Goal: Transaction & Acquisition: Purchase product/service

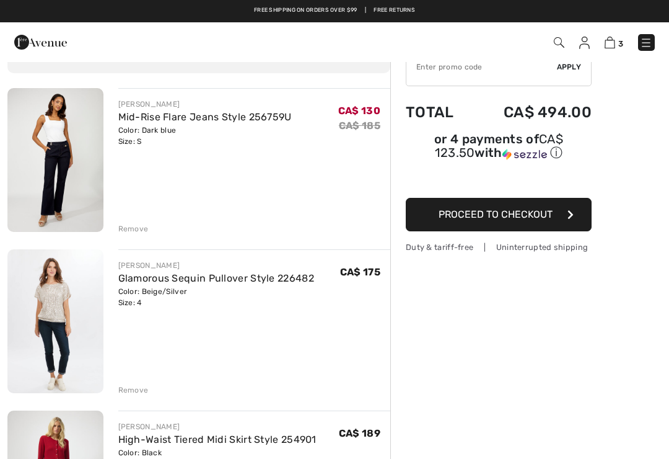
scroll to position [73, 0]
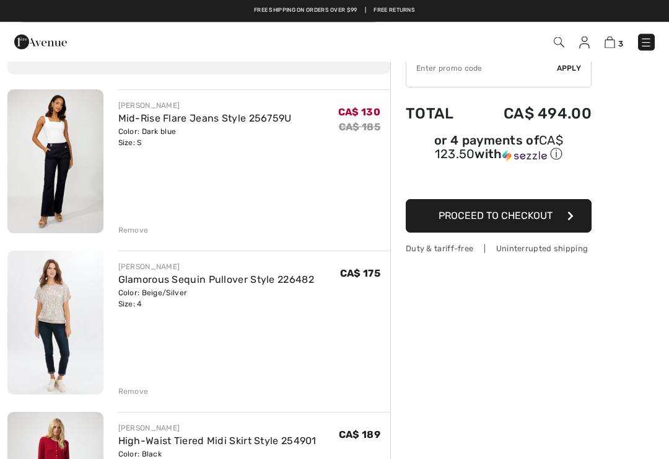
click at [131, 233] on div "Remove" at bounding box center [133, 230] width 30 height 11
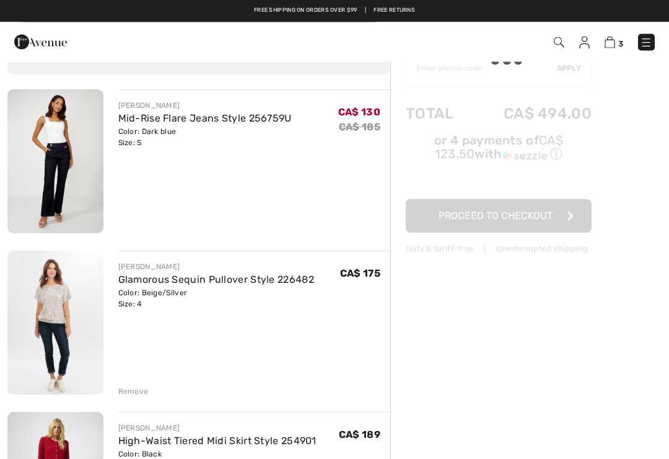
scroll to position [73, 0]
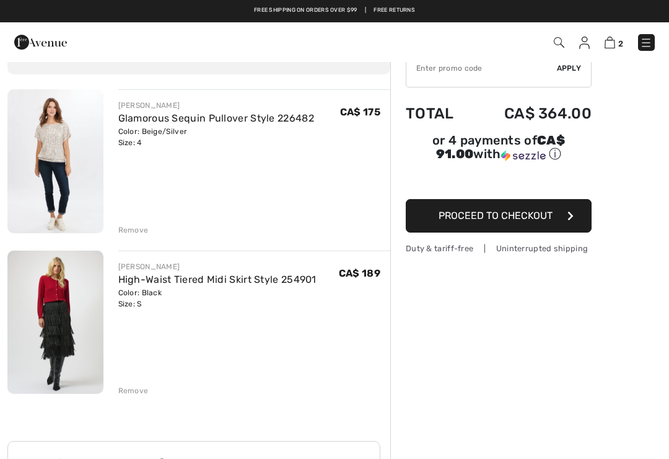
click at [65, 317] on img at bounding box center [55, 321] width 96 height 143
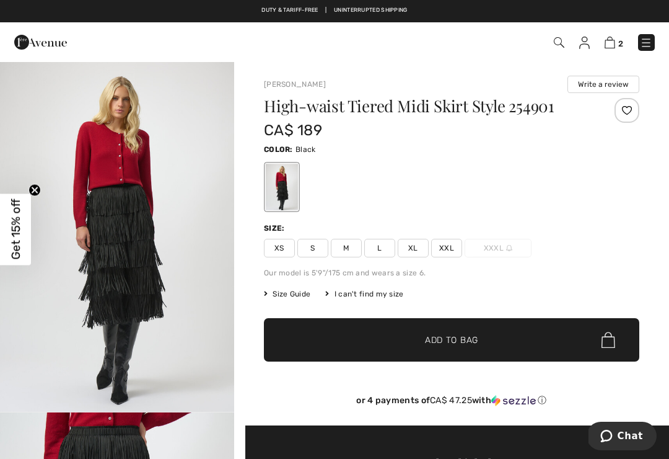
click at [616, 48] on img at bounding box center [610, 43] width 11 height 12
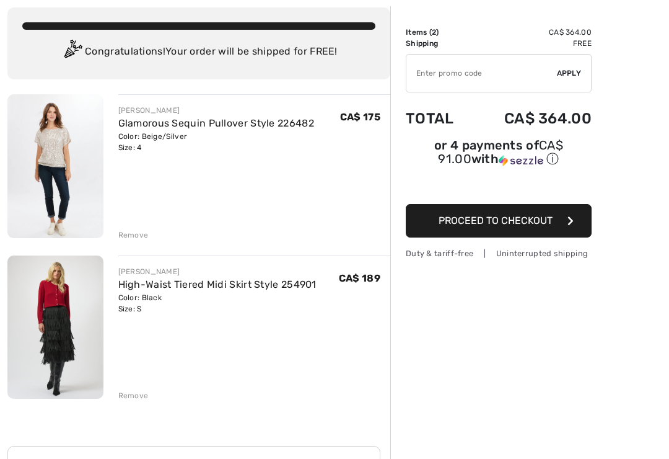
scroll to position [91, 0]
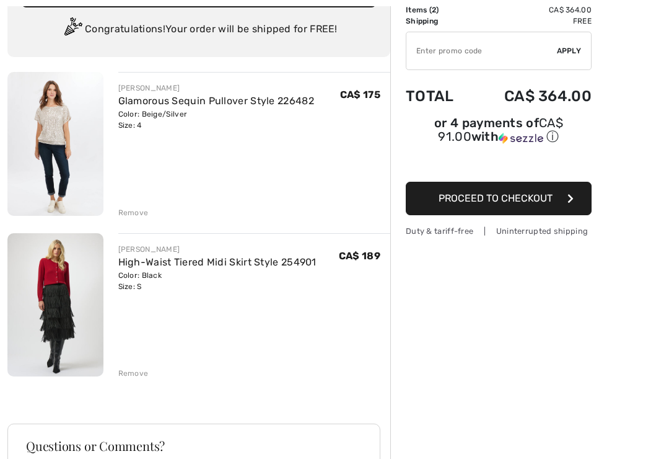
click at [138, 371] on div "Remove" at bounding box center [133, 373] width 30 height 11
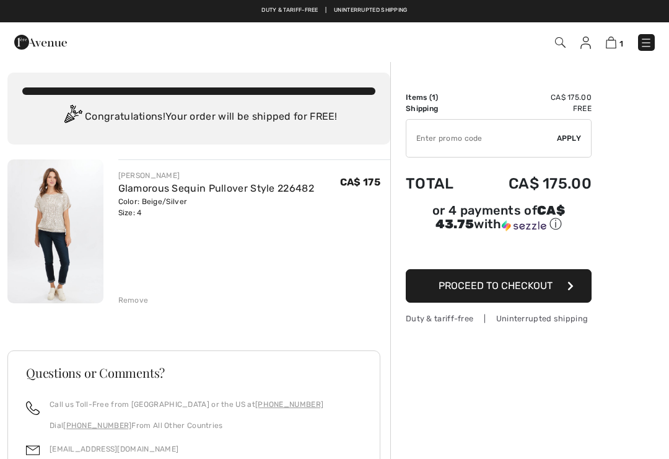
scroll to position [0, 0]
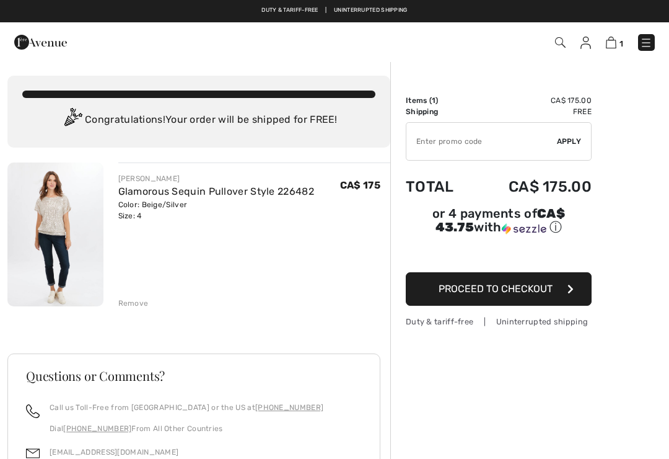
click at [64, 215] on img at bounding box center [55, 234] width 96 height 144
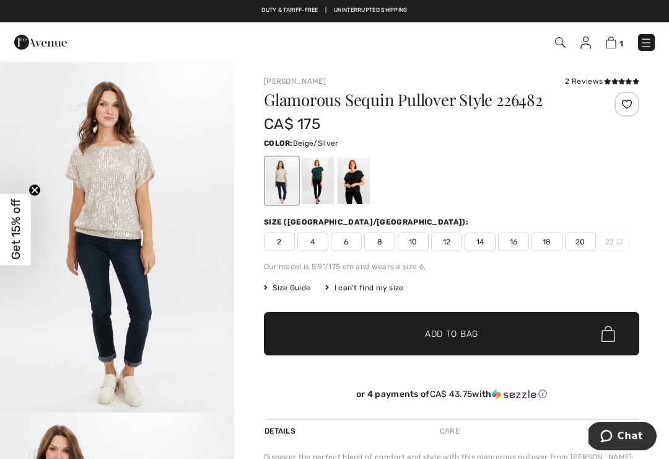
click at [323, 177] on div at bounding box center [318, 180] width 32 height 46
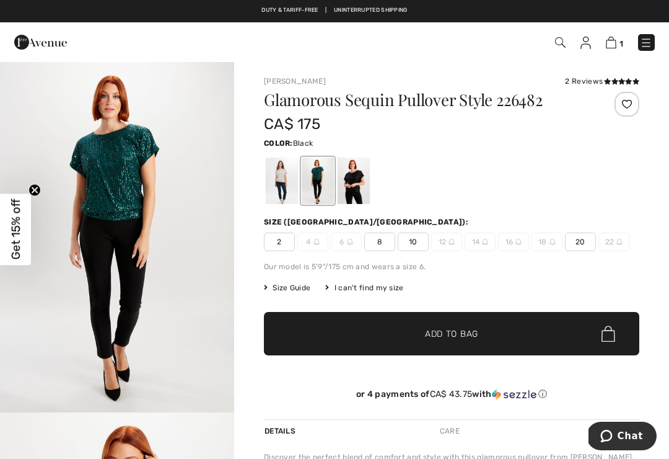
click at [357, 175] on div at bounding box center [354, 180] width 32 height 46
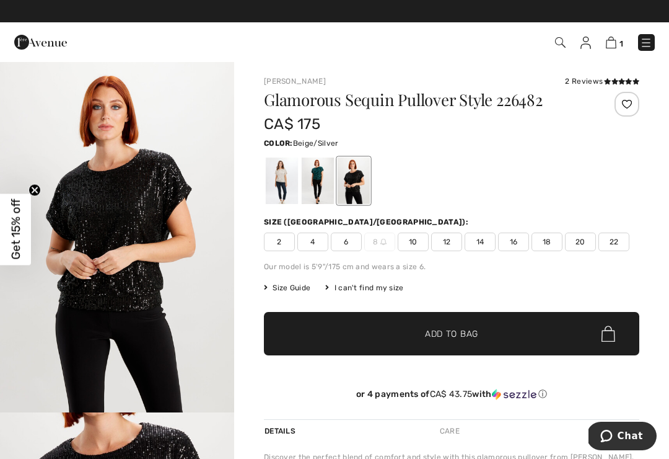
click at [293, 179] on div at bounding box center [282, 180] width 32 height 46
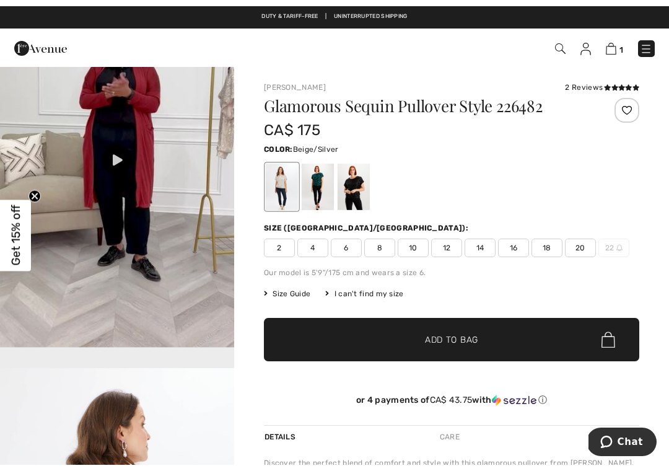
scroll to position [1169, 0]
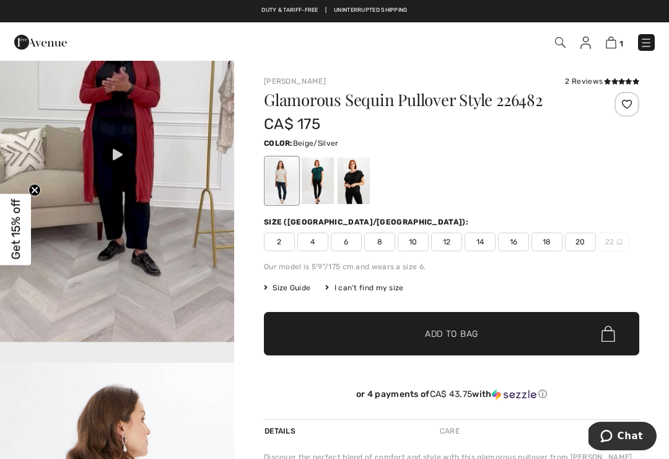
click at [129, 170] on div at bounding box center [117, 154] width 31 height 31
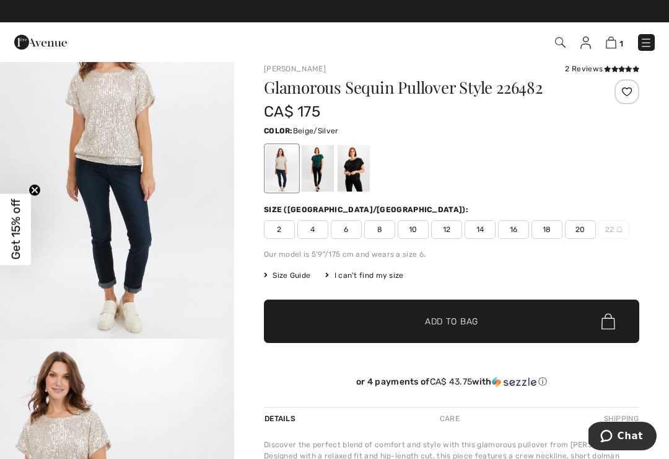
scroll to position [0, 0]
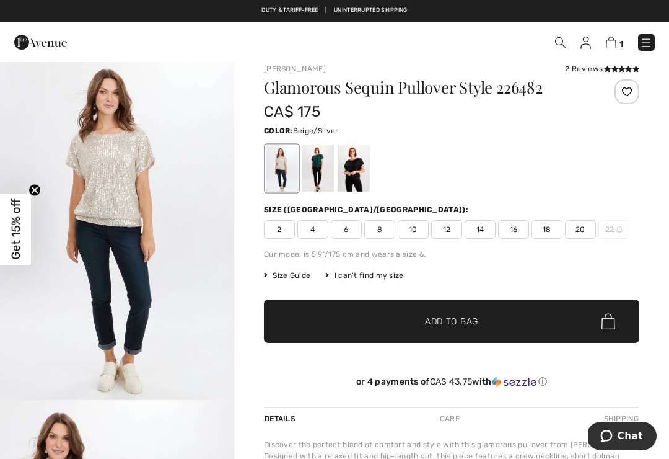
click at [644, 43] on img at bounding box center [646, 43] width 12 height 12
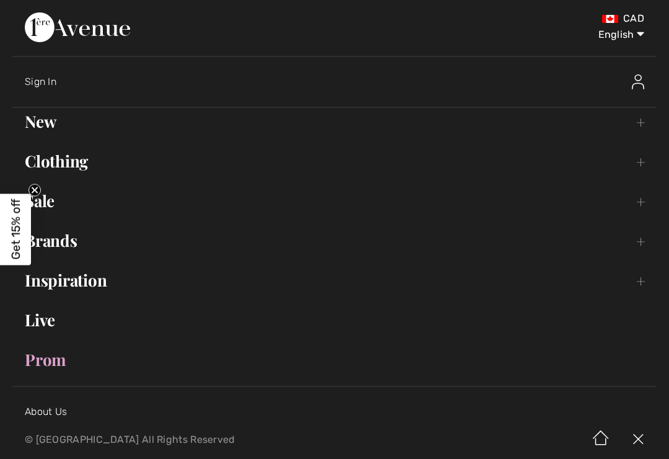
click at [635, 37] on select "English Français" at bounding box center [612, 32] width 64 height 37
select select "https://www.1ereavenue.com/fr/pull-paillettes-brillant-modele-226482-s226482/69…"
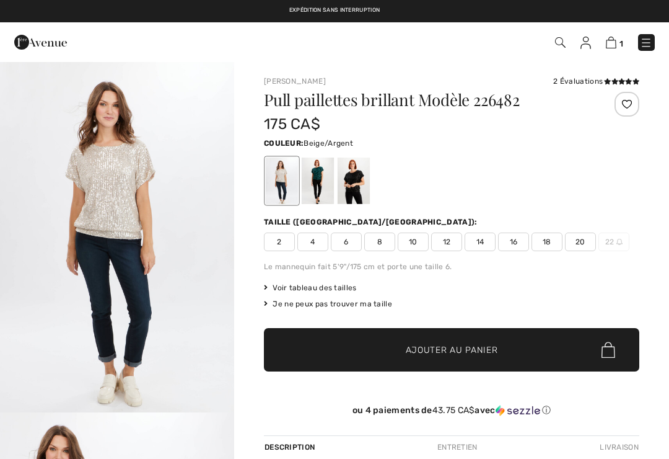
scroll to position [1, 0]
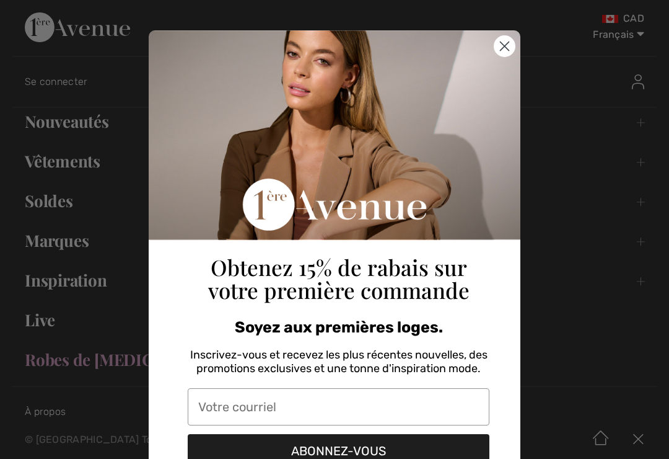
click at [510, 48] on circle "Close dialog" at bounding box center [505, 46] width 20 height 20
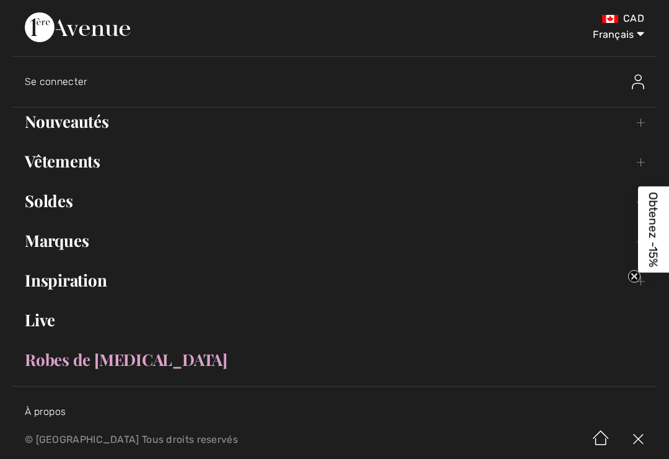
click at [91, 173] on link "Vêtements Toggle submenu" at bounding box center [334, 161] width 645 height 27
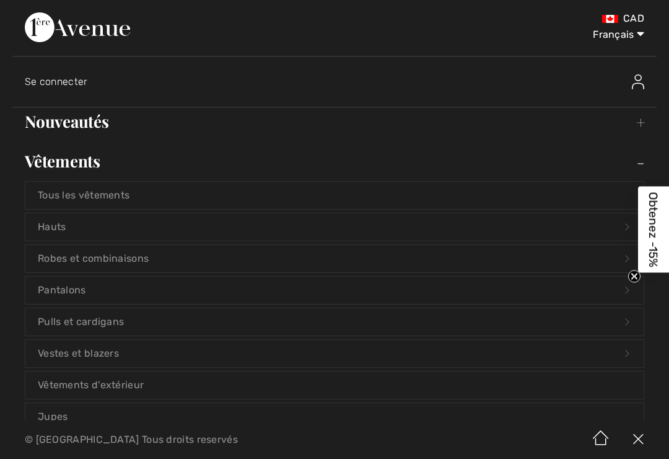
click at [61, 411] on link "Jupes" at bounding box center [334, 416] width 619 height 27
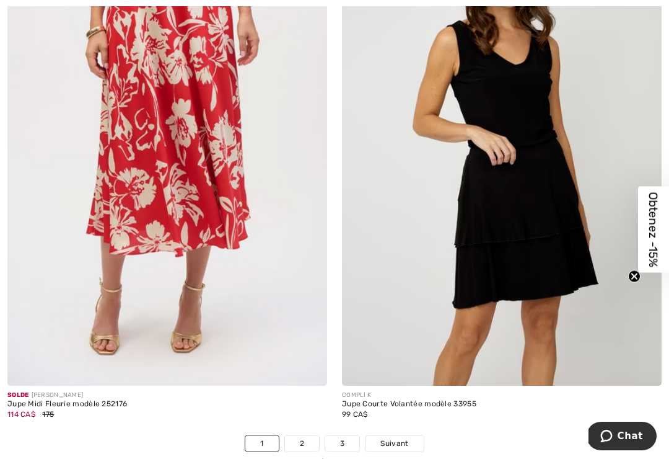
scroll to position [9644, 0]
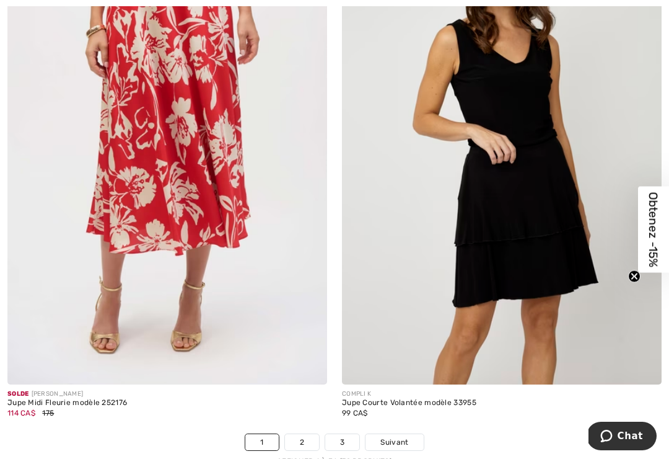
click at [304, 434] on link "2" at bounding box center [302, 442] width 34 height 16
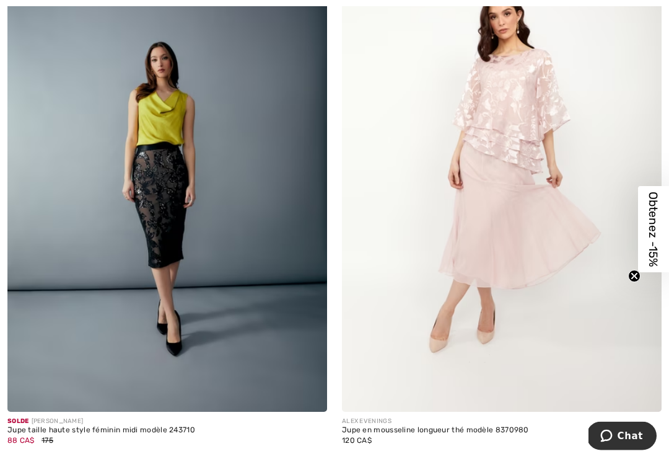
scroll to position [9617, 0]
click at [106, 193] on img at bounding box center [167, 172] width 320 height 480
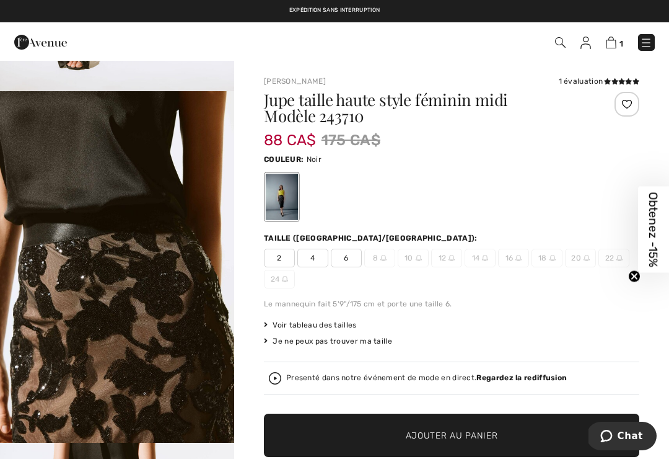
scroll to position [1796, 0]
click at [62, 198] on img "5 / 6" at bounding box center [117, 266] width 234 height 351
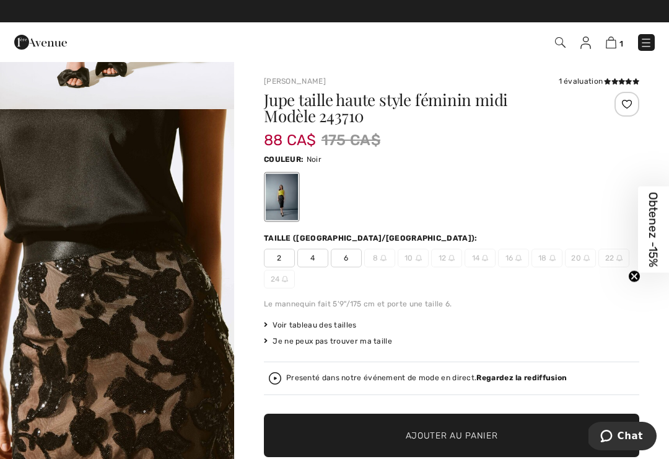
click at [351, 257] on span "6" at bounding box center [346, 258] width 31 height 19
click at [470, 435] on span "Ajouter au panier" at bounding box center [452, 435] width 92 height 13
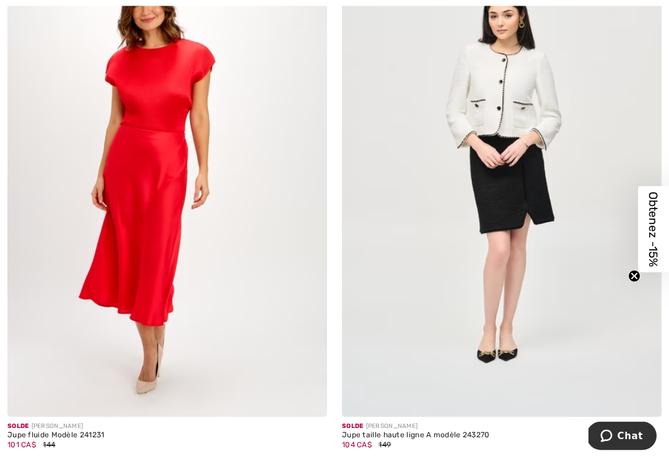
scroll to position [8029, 0]
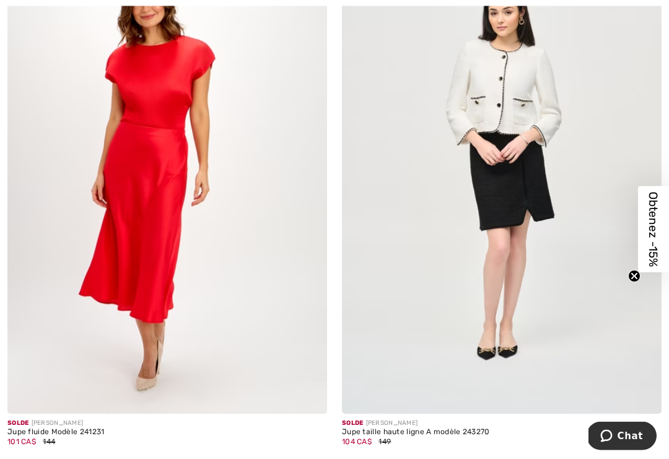
click at [518, 167] on img at bounding box center [502, 174] width 320 height 480
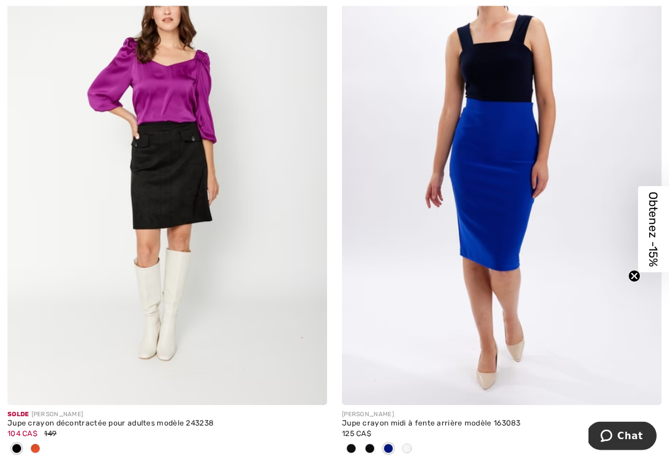
scroll to position [7488, 0]
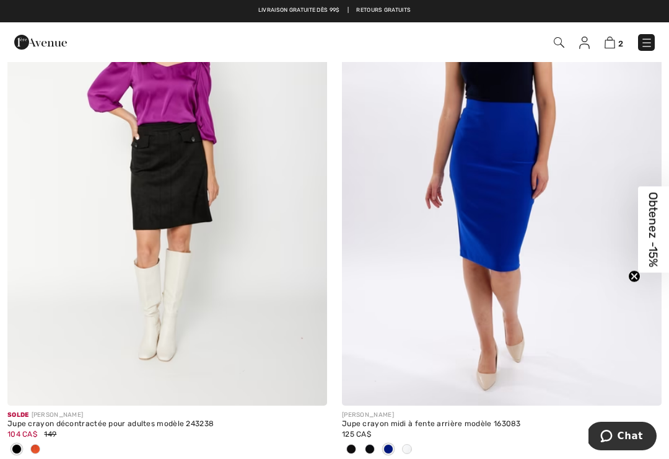
click at [171, 156] on img at bounding box center [167, 166] width 320 height 480
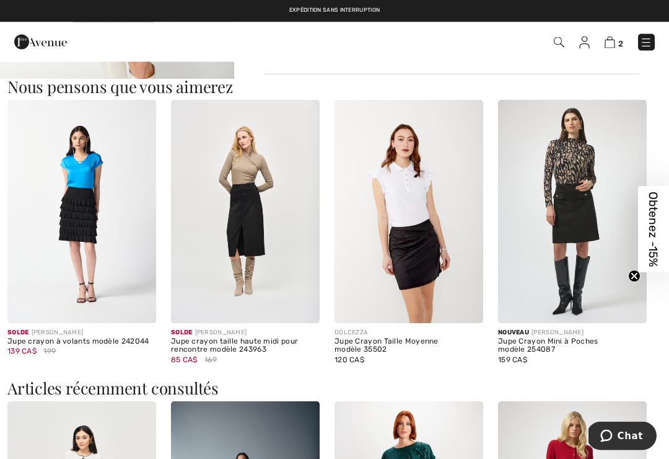
scroll to position [718, 0]
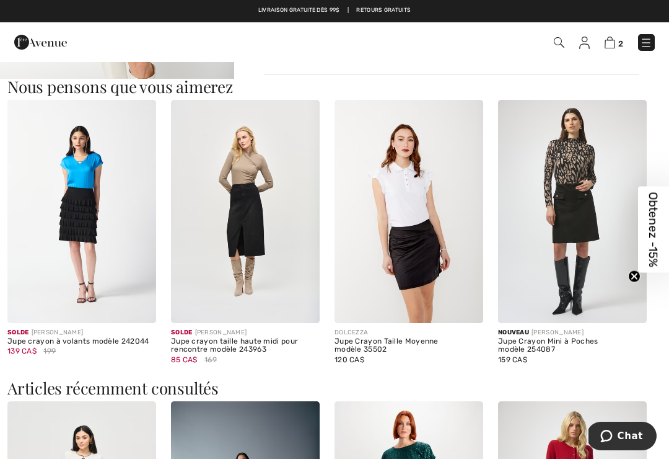
click at [588, 206] on img at bounding box center [572, 211] width 149 height 223
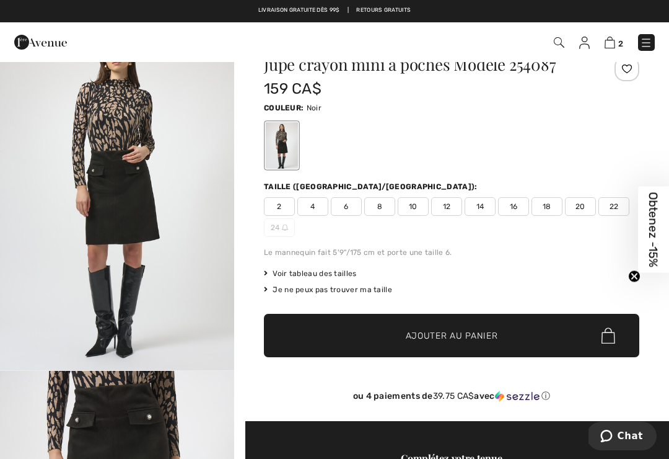
scroll to position [4, 0]
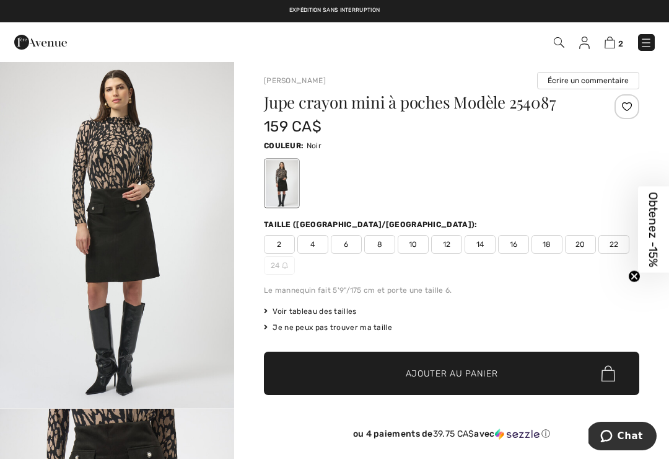
click at [348, 248] on span "6" at bounding box center [346, 244] width 31 height 19
click at [451, 374] on span "Ajouter au panier" at bounding box center [452, 373] width 92 height 13
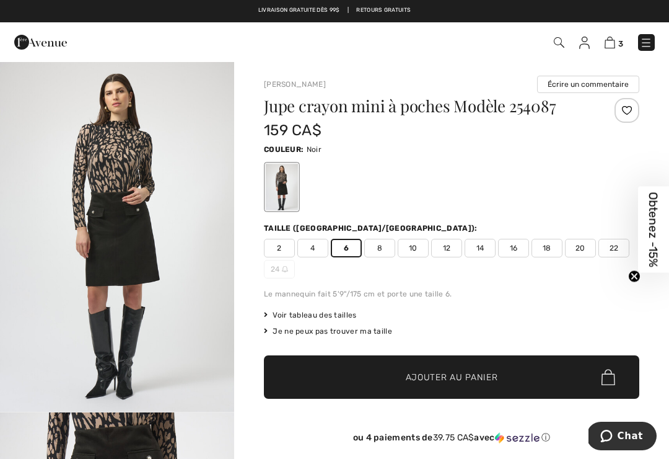
click at [652, 35] on link at bounding box center [646, 42] width 17 height 17
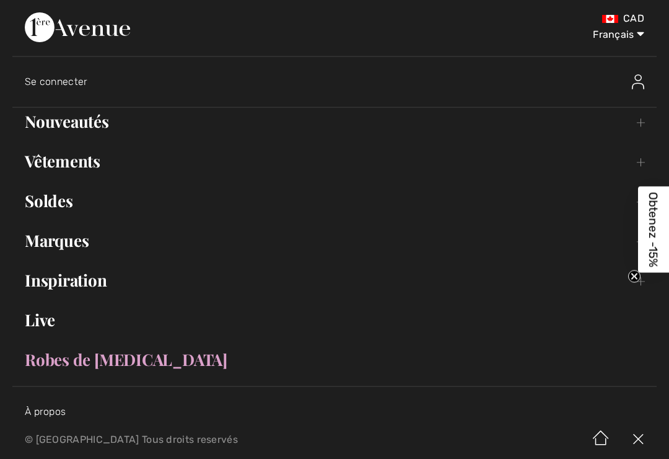
click at [636, 159] on link "Vêtements Toggle submenu" at bounding box center [334, 161] width 645 height 27
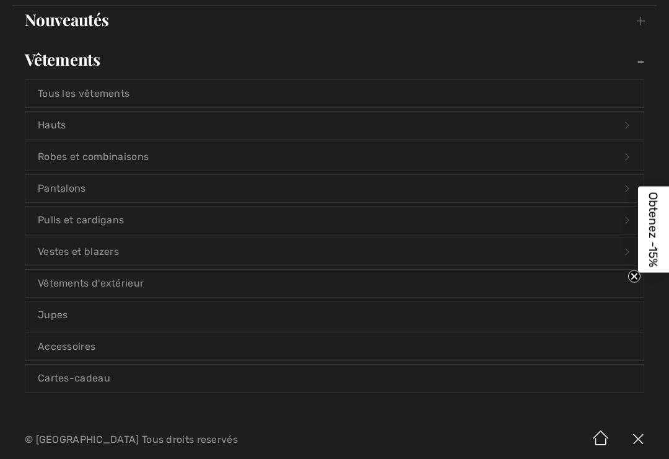
scroll to position [82, 0]
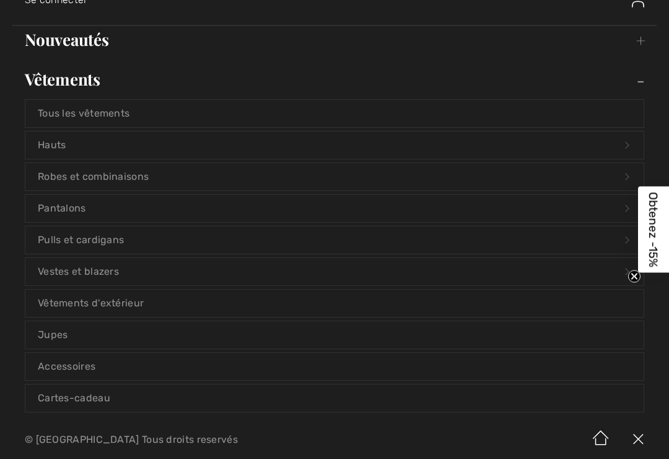
click at [134, 178] on link "Robes et combinaisons Open submenu" at bounding box center [334, 176] width 619 height 27
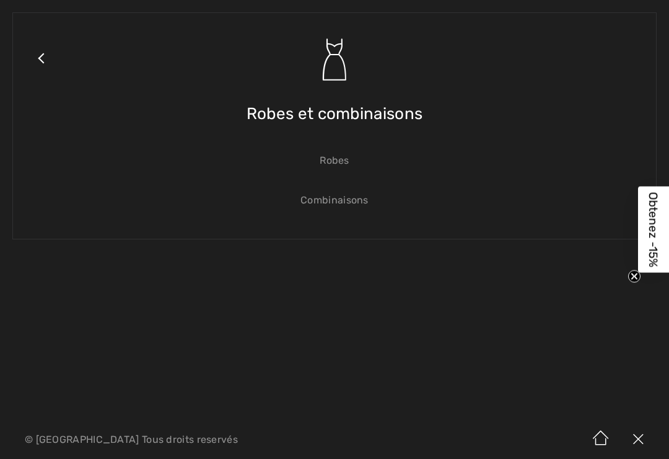
click at [335, 153] on link "Robes" at bounding box center [334, 160] width 619 height 27
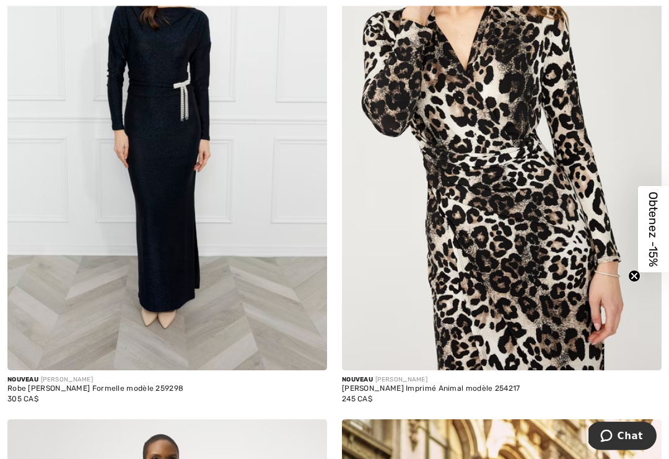
scroll to position [813, 0]
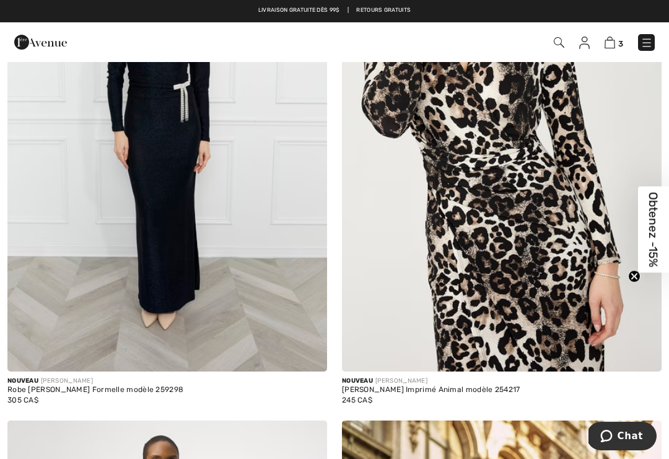
click at [517, 187] on img at bounding box center [502, 132] width 320 height 480
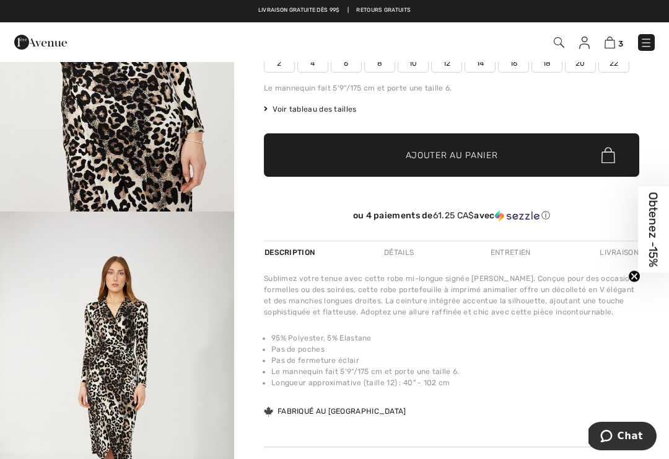
scroll to position [175, 0]
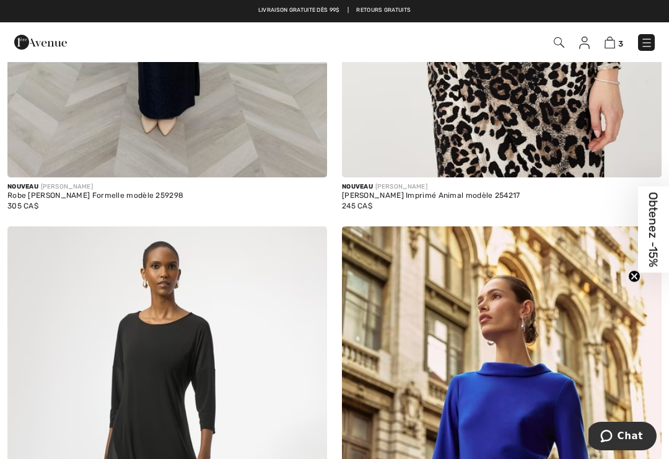
scroll to position [1006, 0]
click at [501, 344] on img at bounding box center [502, 467] width 320 height 480
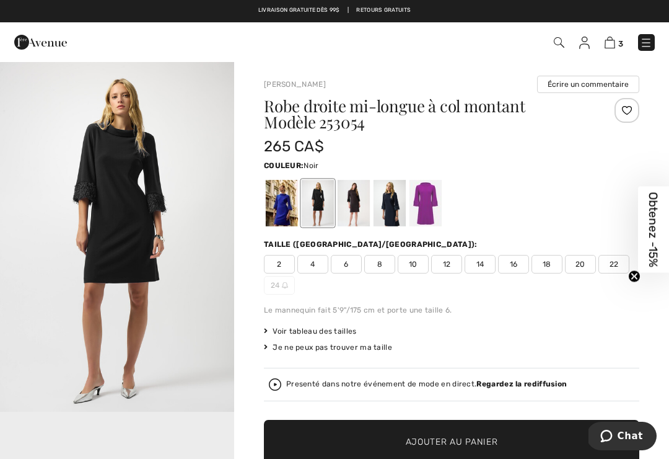
click at [539, 199] on div at bounding box center [452, 202] width 376 height 51
click at [417, 203] on div at bounding box center [426, 203] width 32 height 46
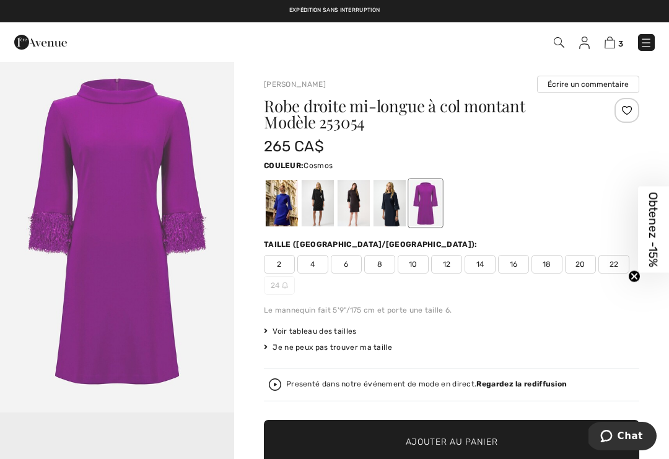
click at [319, 200] on div at bounding box center [318, 203] width 32 height 46
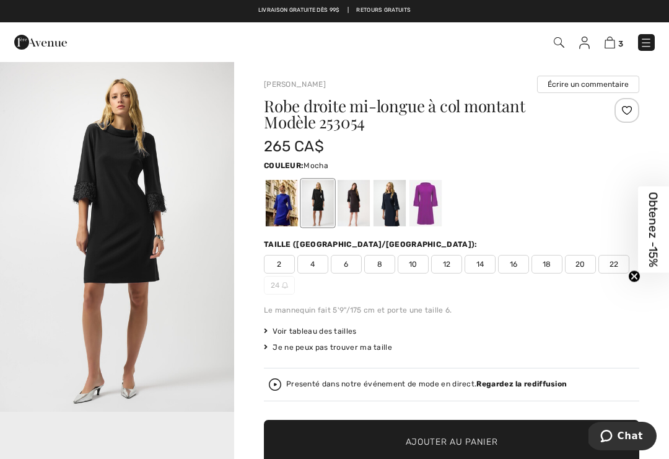
click at [364, 195] on div at bounding box center [354, 203] width 32 height 46
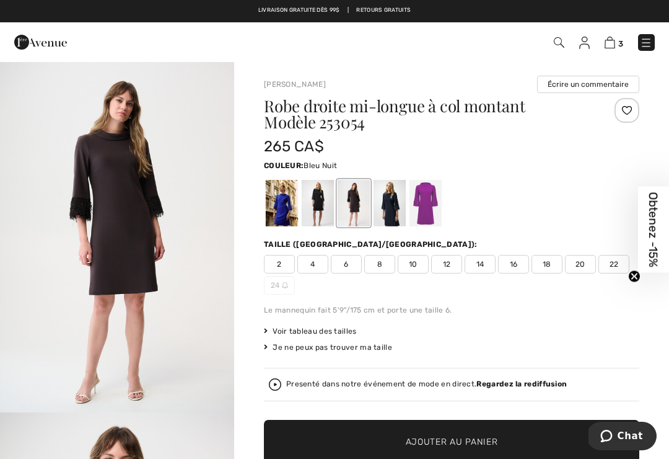
click at [400, 198] on div at bounding box center [390, 203] width 32 height 46
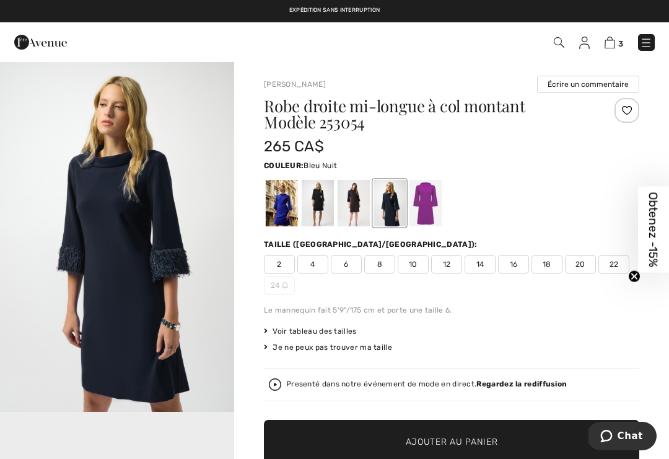
click at [328, 206] on div at bounding box center [318, 203] width 32 height 46
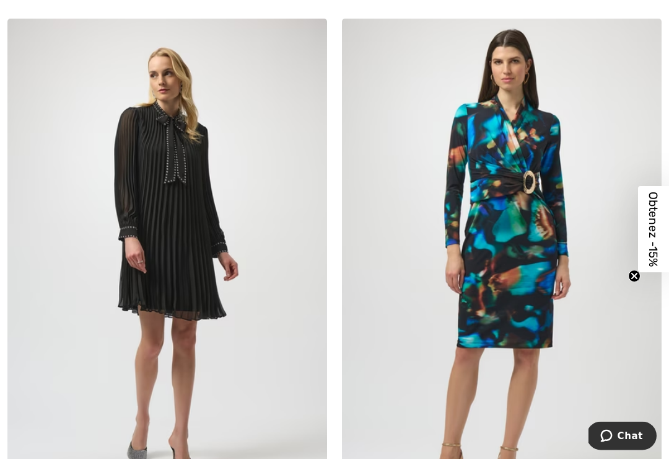
scroll to position [2841, 0]
click at [156, 188] on img at bounding box center [167, 259] width 320 height 480
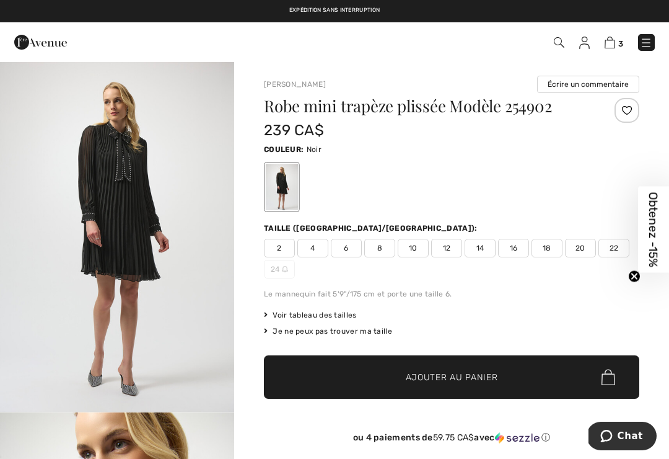
click at [133, 192] on img "1 / 5" at bounding box center [117, 236] width 234 height 351
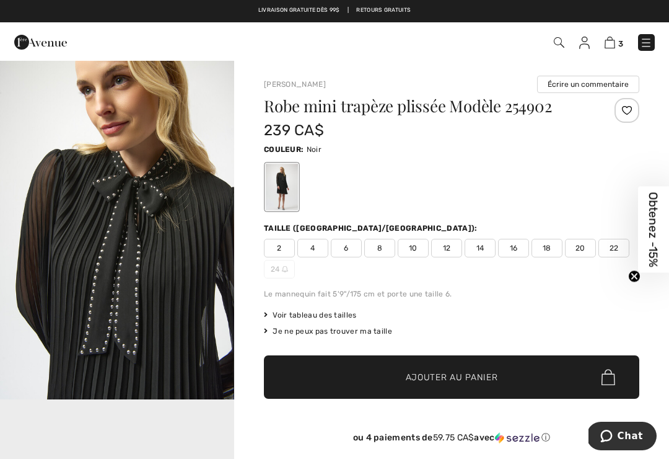
scroll to position [395, 0]
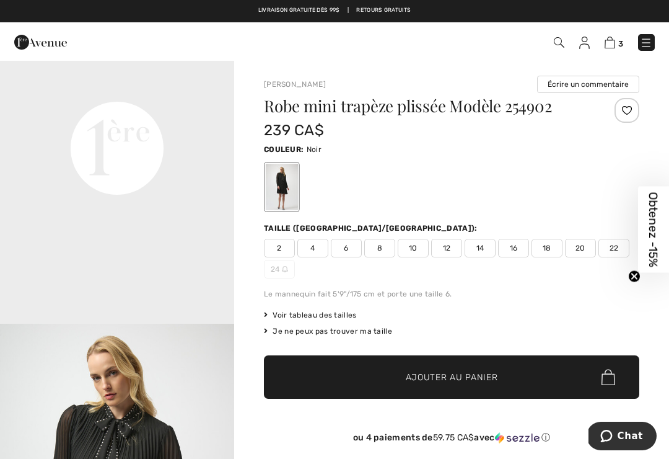
click at [232, 89] on video "Your browser does not support the video tag." at bounding box center [117, 30] width 234 height 117
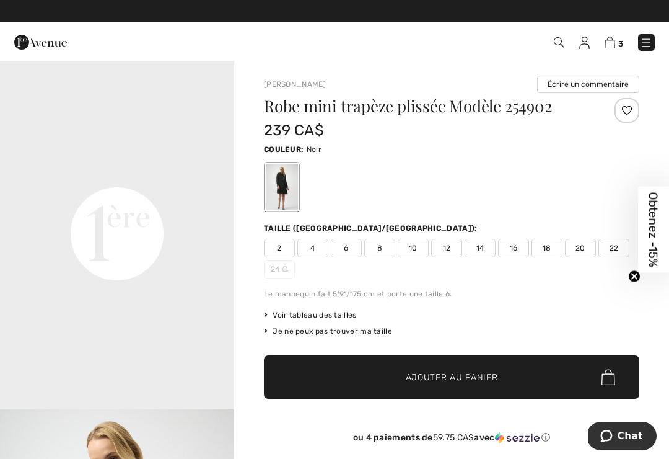
click at [225, 175] on video "Your browser does not support the video tag." at bounding box center [117, 116] width 234 height 117
click at [323, 309] on span "Voir tableau des tailles" at bounding box center [310, 314] width 93 height 11
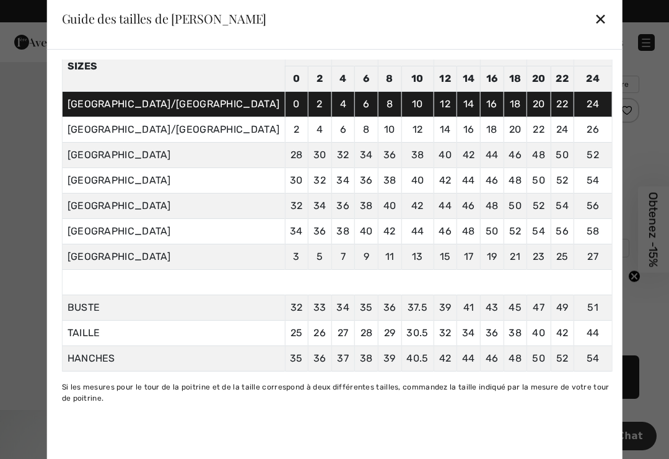
scroll to position [97, 0]
click at [594, 20] on div "✕" at bounding box center [600, 19] width 13 height 26
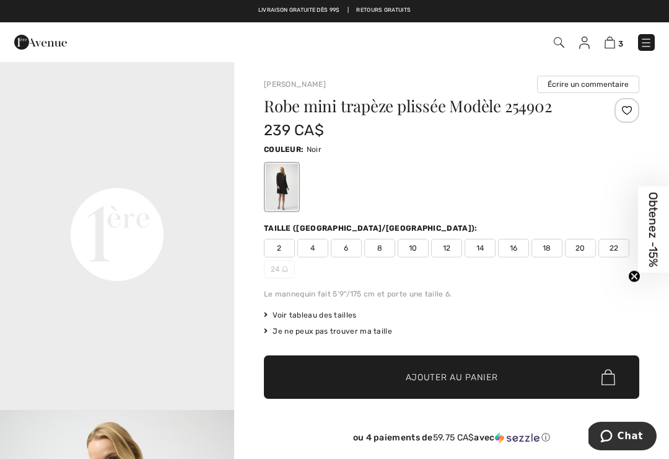
click at [350, 244] on span "6" at bounding box center [346, 248] width 31 height 19
click at [457, 366] on span "✔ Ajouté au panier Ajouter au panier" at bounding box center [452, 376] width 376 height 43
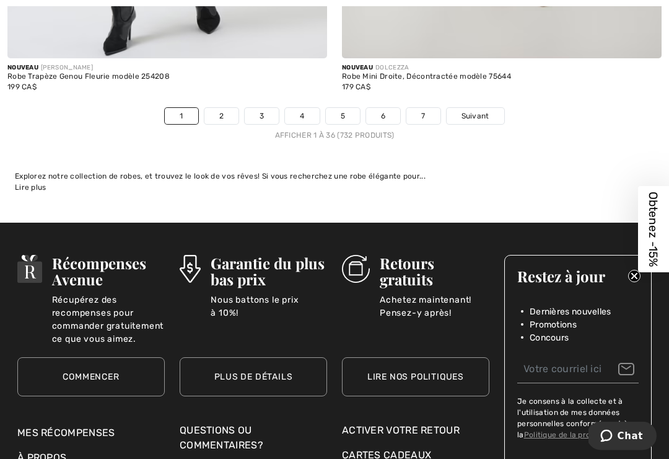
scroll to position [10040, 0]
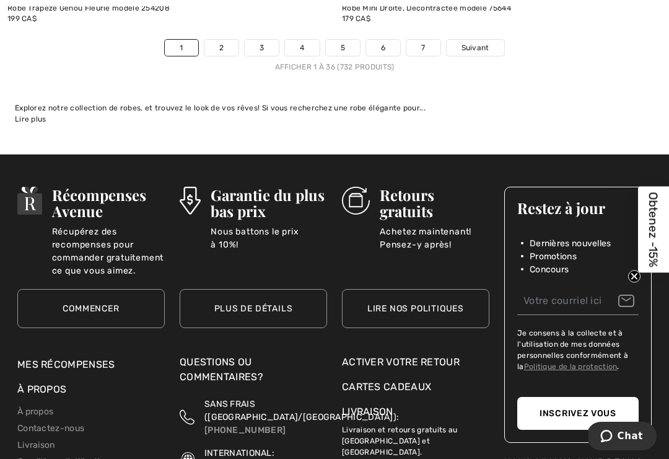
click at [224, 40] on link "2" at bounding box center [222, 48] width 34 height 16
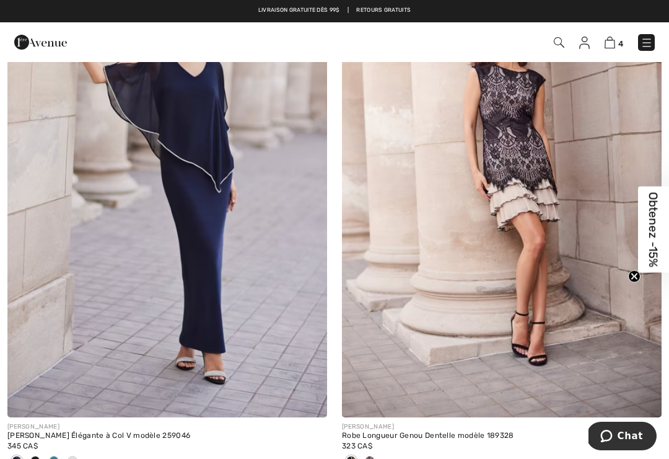
scroll to position [5671, 0]
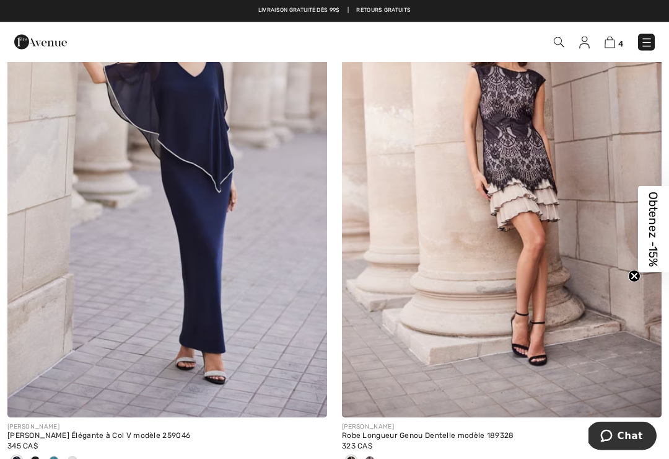
click at [538, 173] on img at bounding box center [502, 178] width 320 height 480
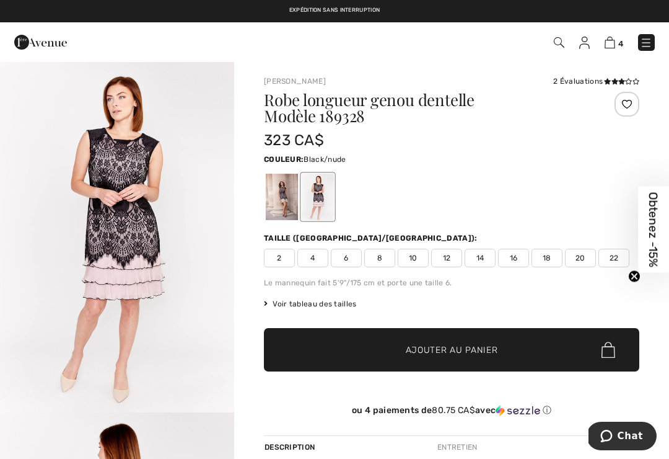
click at [282, 198] on div at bounding box center [282, 197] width 32 height 46
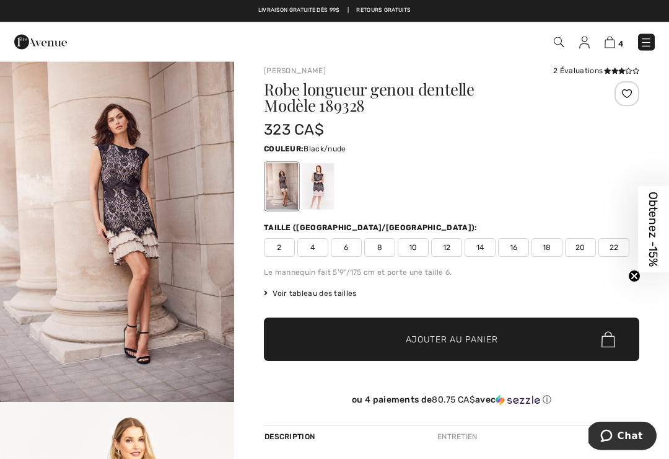
scroll to position [11, 0]
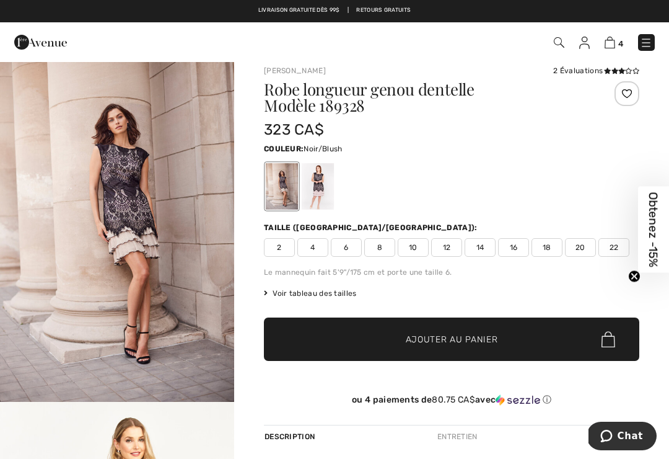
click at [324, 185] on div at bounding box center [318, 186] width 32 height 46
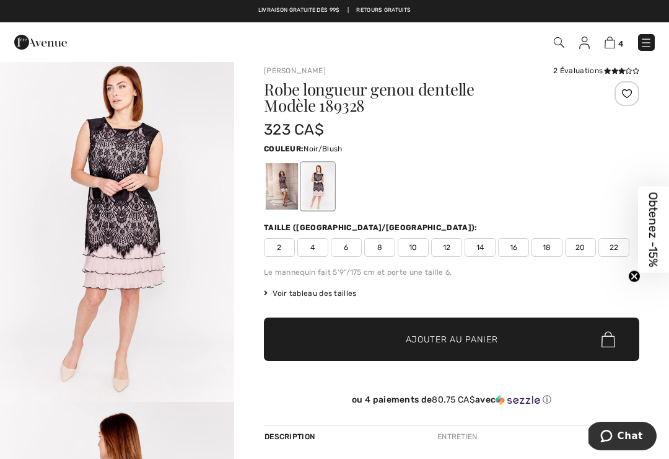
click at [298, 185] on div at bounding box center [282, 186] width 32 height 46
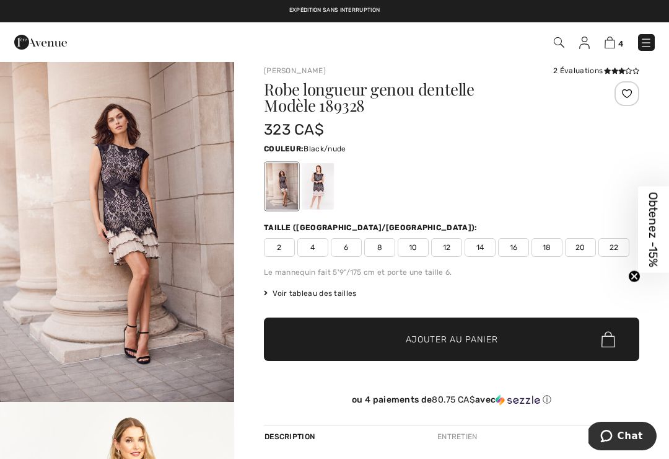
click at [141, 187] on img "1 / 6" at bounding box center [117, 225] width 234 height 351
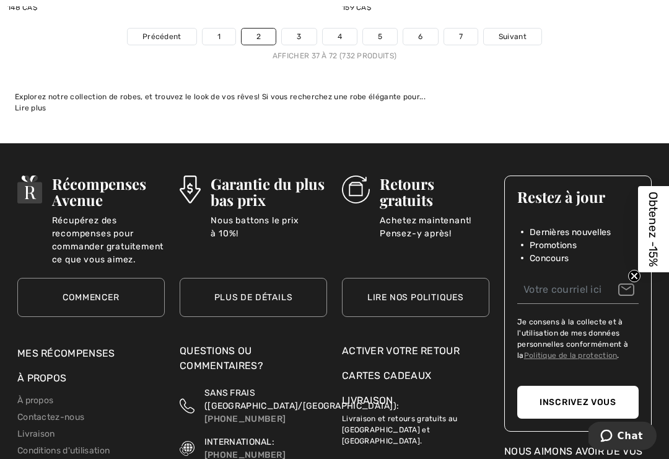
scroll to position [10011, 0]
click at [304, 29] on link "3" at bounding box center [299, 37] width 34 height 16
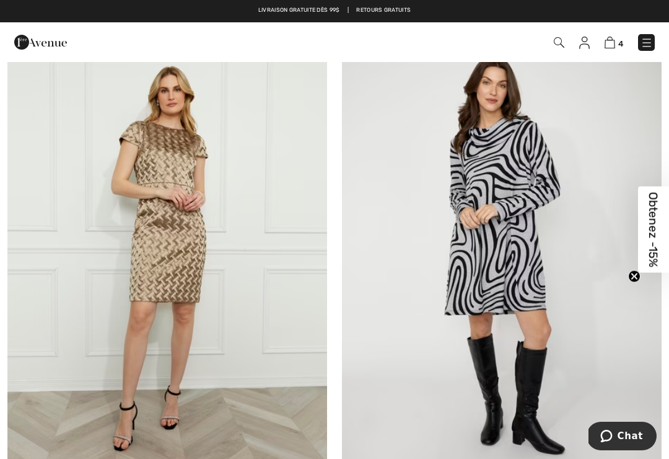
scroll to position [3435, 0]
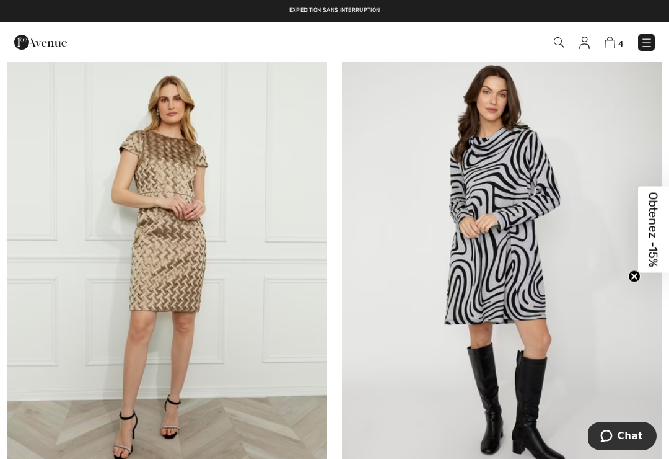
click at [152, 197] on img at bounding box center [167, 258] width 320 height 480
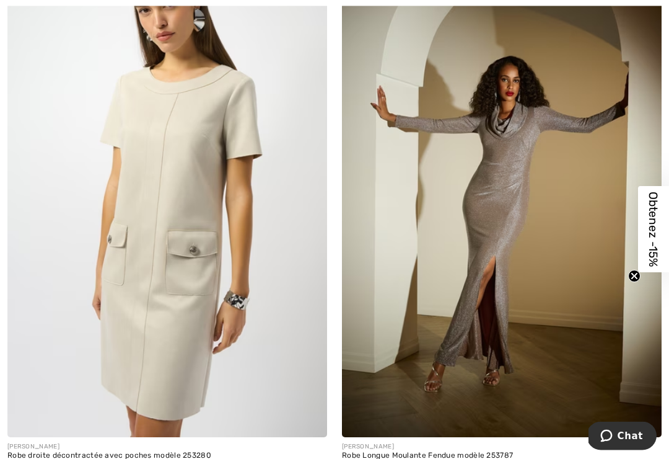
scroll to position [5631, 0]
click at [151, 190] on img at bounding box center [167, 197] width 320 height 480
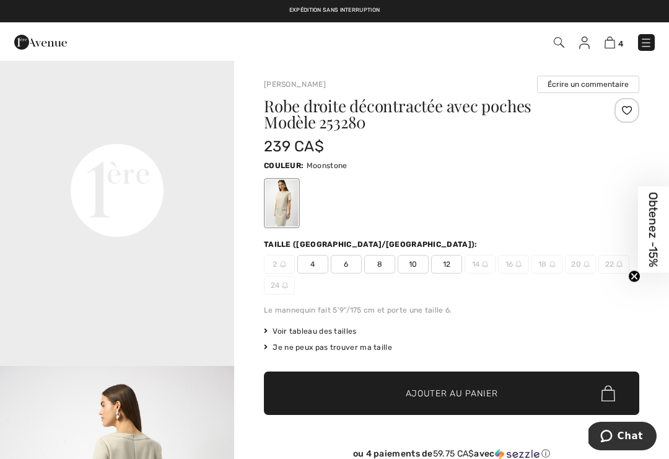
scroll to position [749, 0]
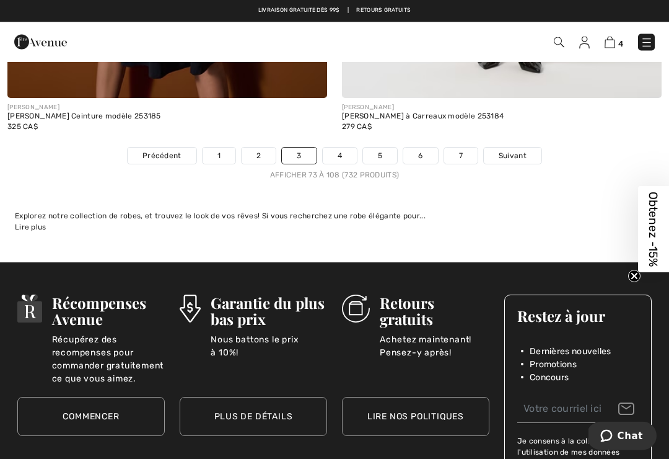
scroll to position [9868, 0]
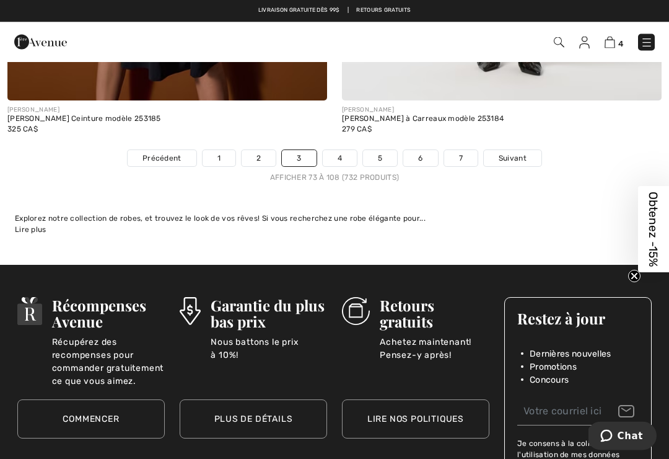
click at [341, 151] on link "4" at bounding box center [340, 159] width 34 height 16
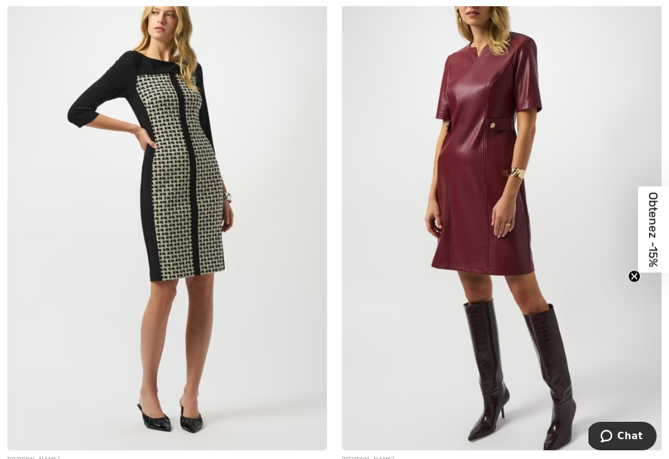
scroll to position [5193, 0]
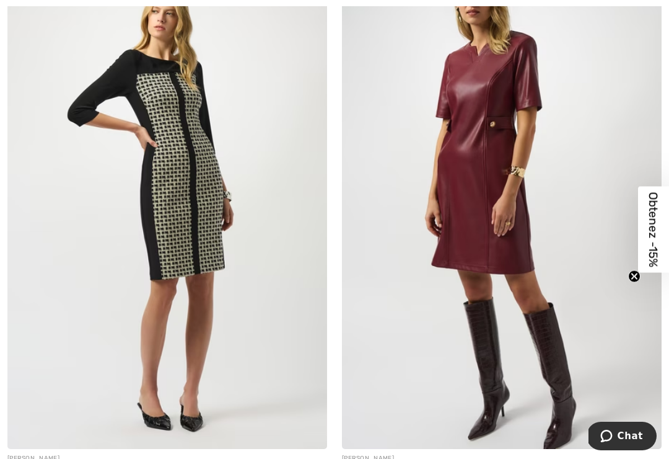
click at [487, 146] on img at bounding box center [502, 209] width 320 height 480
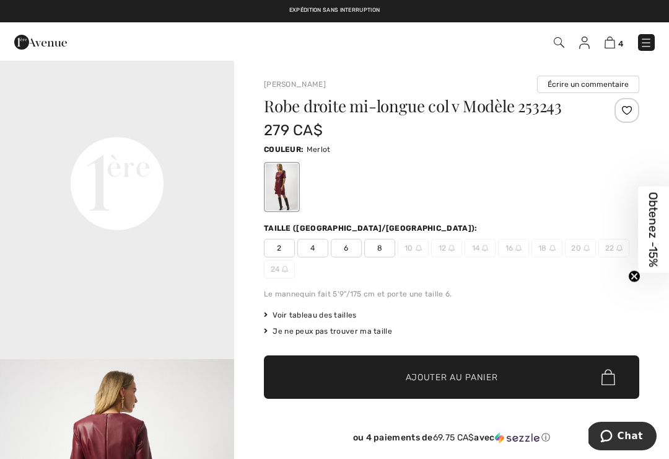
scroll to position [743, 0]
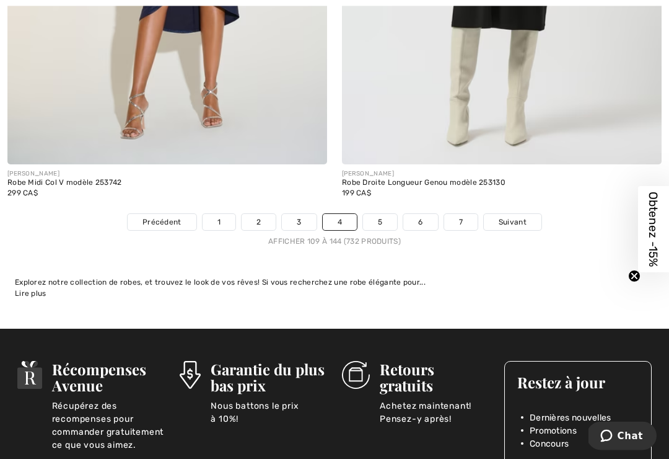
scroll to position [9887, 0]
click at [386, 214] on link "5" at bounding box center [380, 222] width 34 height 16
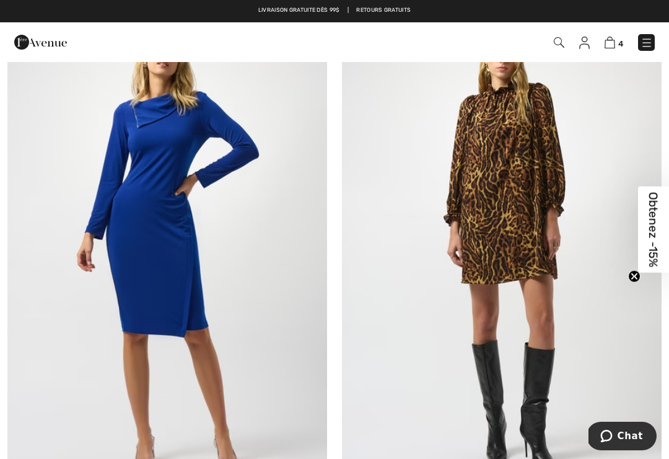
scroll to position [1219, 0]
click at [482, 188] on img at bounding box center [502, 234] width 320 height 480
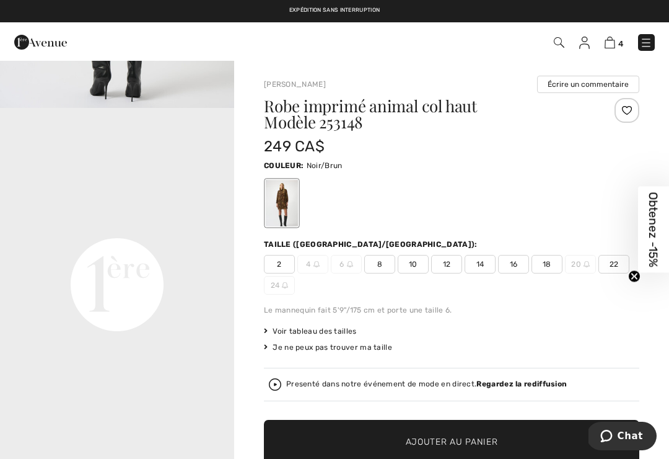
scroll to position [758, 0]
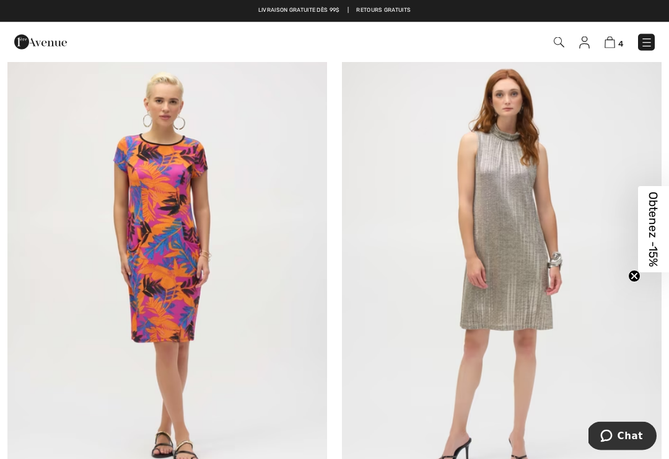
scroll to position [9456, 0]
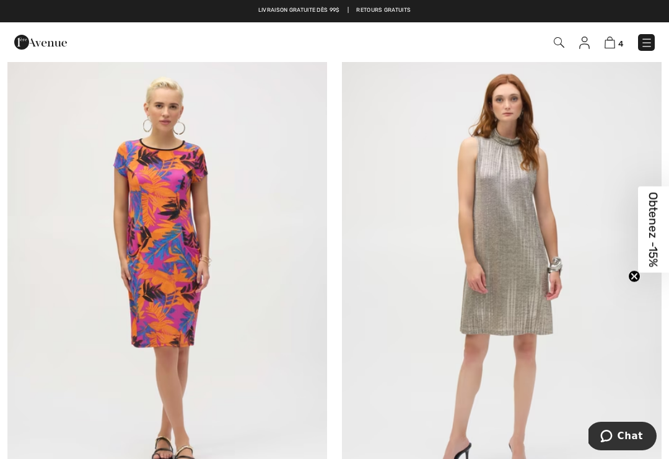
click at [512, 226] on img at bounding box center [502, 273] width 320 height 480
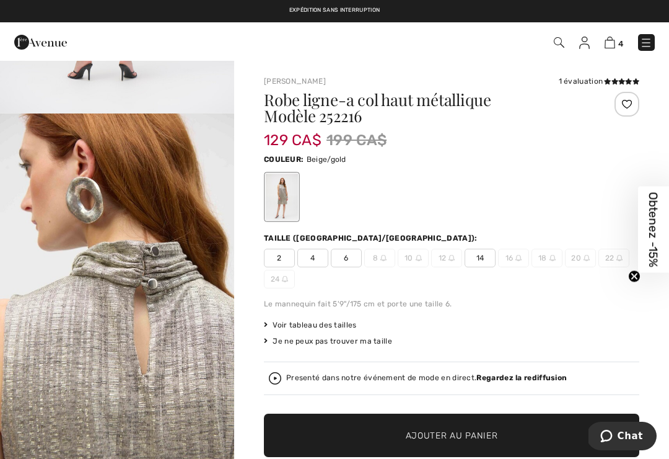
scroll to position [1774, 0]
click at [34, 172] on img "5 / 6" at bounding box center [117, 288] width 234 height 351
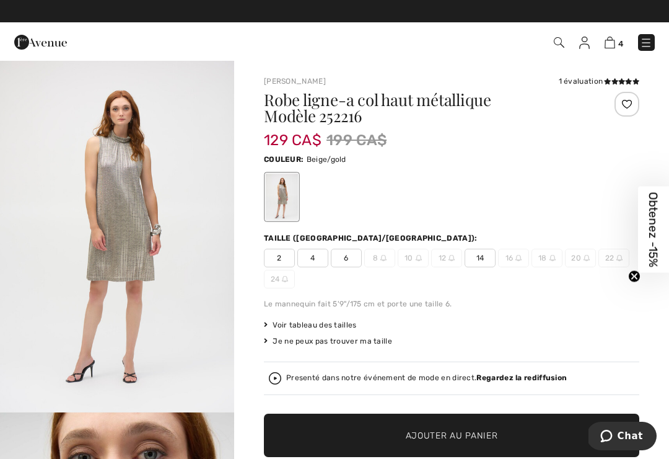
click at [118, 185] on img "1 / 6" at bounding box center [117, 236] width 234 height 351
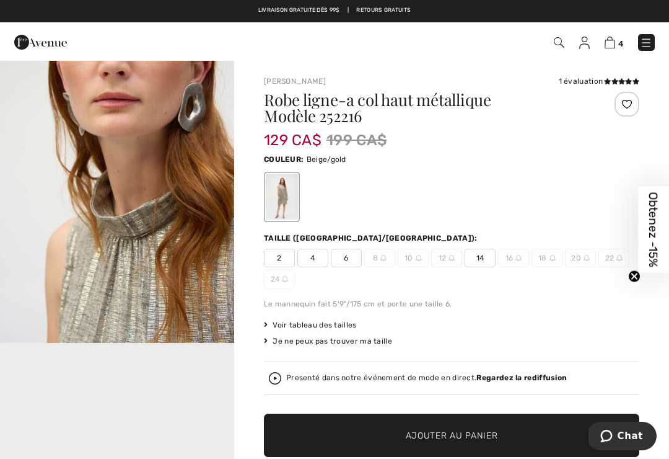
scroll to position [417, 0]
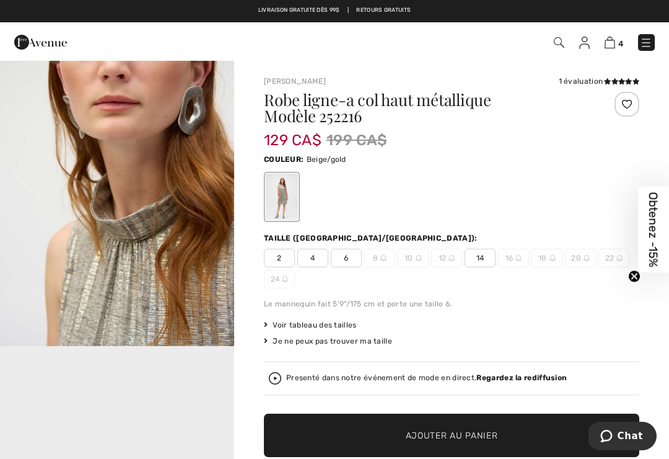
click at [123, 284] on img "2 / 6" at bounding box center [117, 170] width 234 height 351
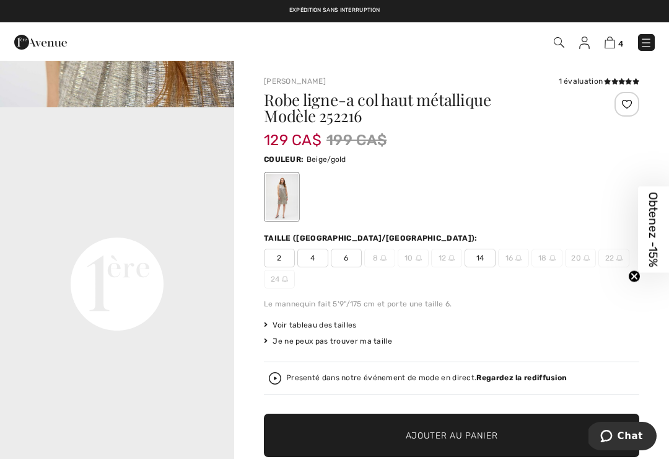
scroll to position [652, 0]
click at [117, 229] on video "Your browser does not support the video tag." at bounding box center [117, 170] width 234 height 117
click at [105, 229] on video "Your browser does not support the video tag." at bounding box center [117, 170] width 234 height 117
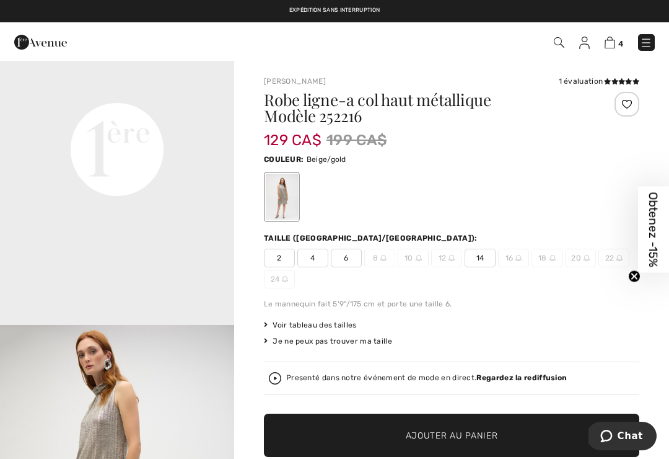
scroll to position [790, 0]
click at [218, 91] on video "Your browser does not support the video tag." at bounding box center [117, 32] width 234 height 117
click at [123, 91] on video "Your browser does not support the video tag." at bounding box center [117, 32] width 234 height 117
click at [343, 262] on span "6" at bounding box center [346, 258] width 31 height 19
click at [439, 440] on span "Ajouter au panier" at bounding box center [452, 435] width 92 height 13
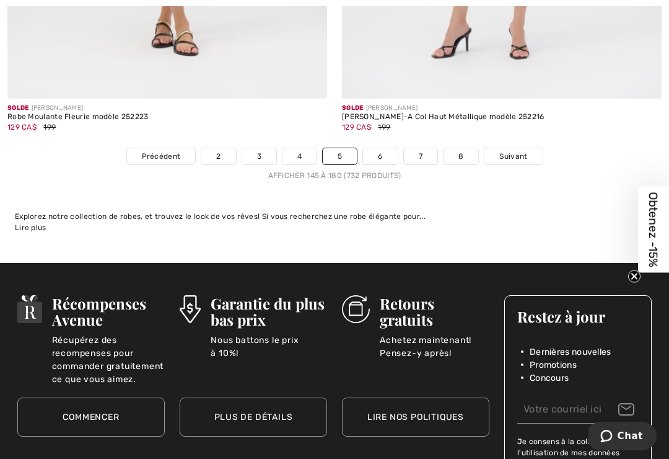
scroll to position [9915, 0]
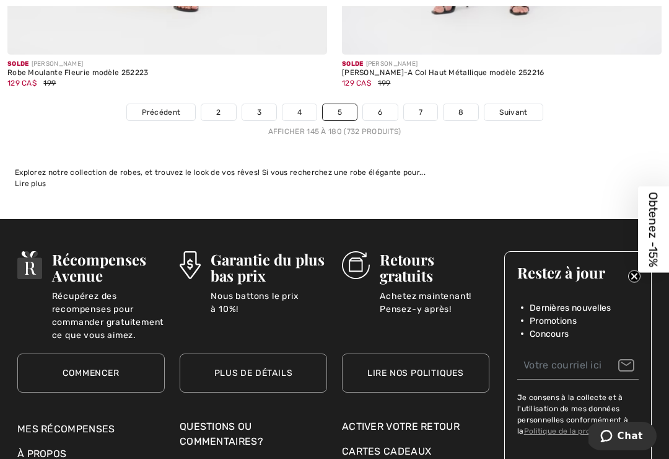
click at [368, 106] on link "6" at bounding box center [380, 112] width 34 height 16
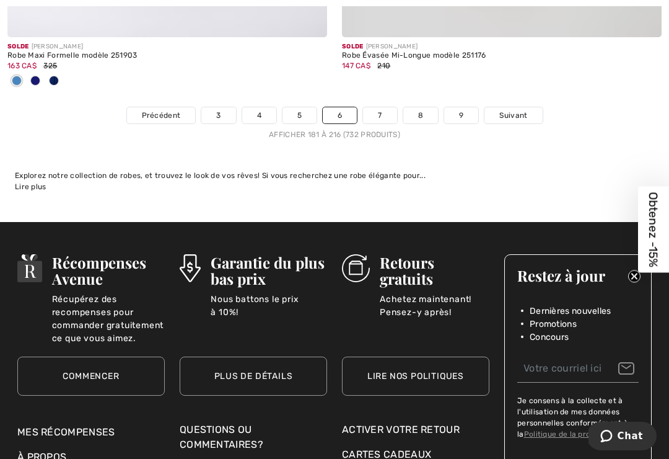
scroll to position [10092, 0]
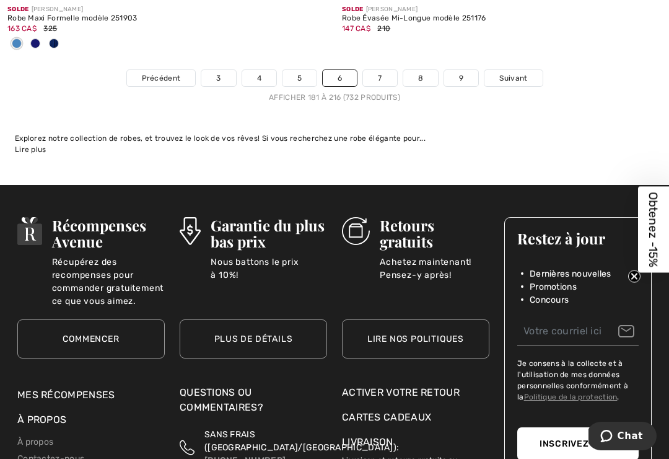
click at [382, 70] on link "7" at bounding box center [379, 78] width 33 height 16
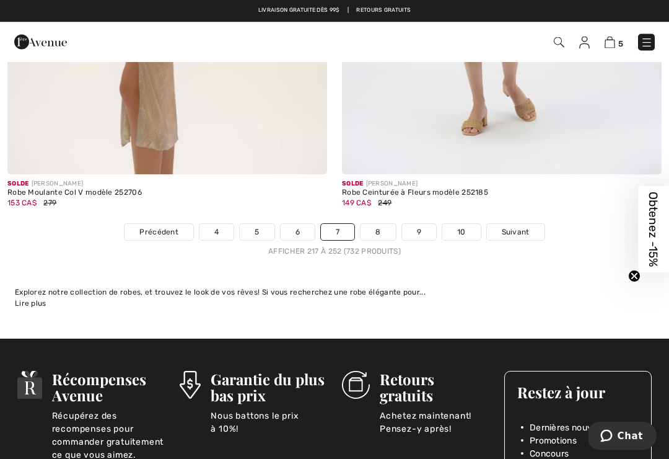
scroll to position [9877, 0]
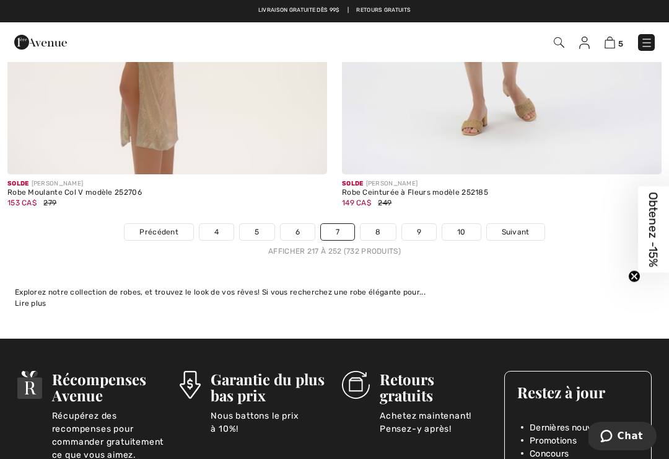
click at [378, 224] on link "8" at bounding box center [378, 232] width 35 height 16
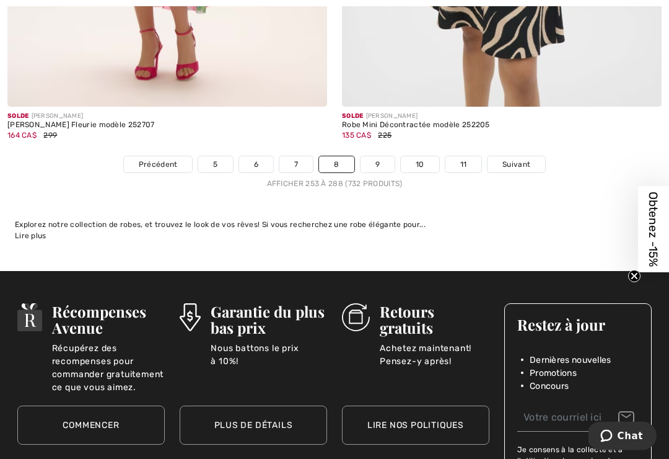
scroll to position [9861, 0]
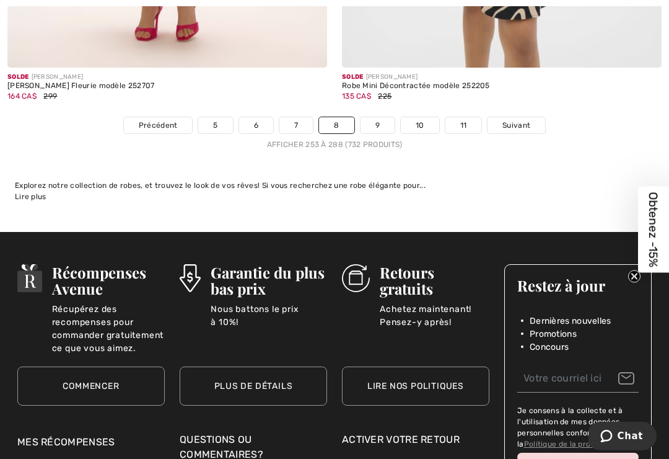
click at [381, 117] on link "9" at bounding box center [378, 125] width 34 height 16
click at [378, 117] on link "9" at bounding box center [378, 125] width 34 height 16
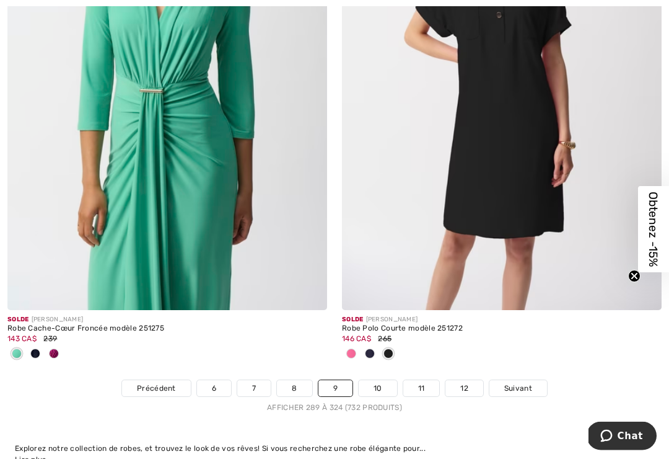
scroll to position [9621, 0]
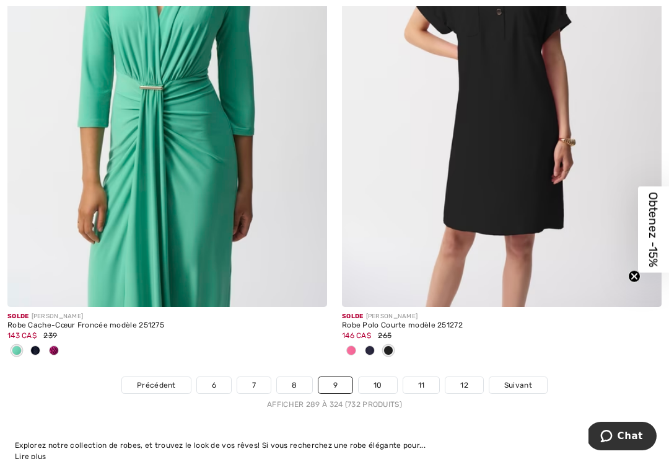
click at [379, 377] on link "10" at bounding box center [378, 385] width 38 height 16
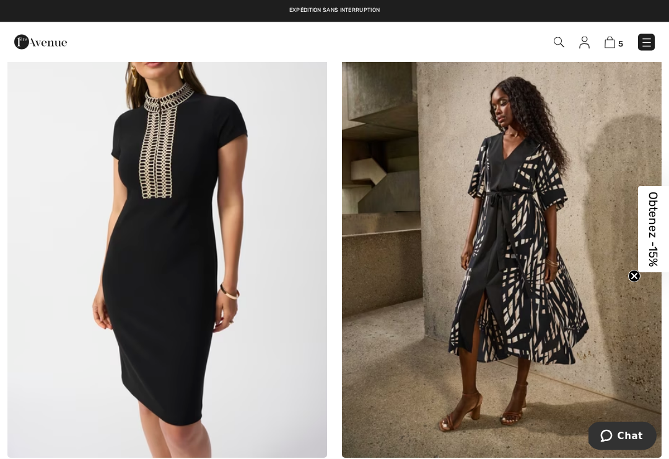
scroll to position [7905, 0]
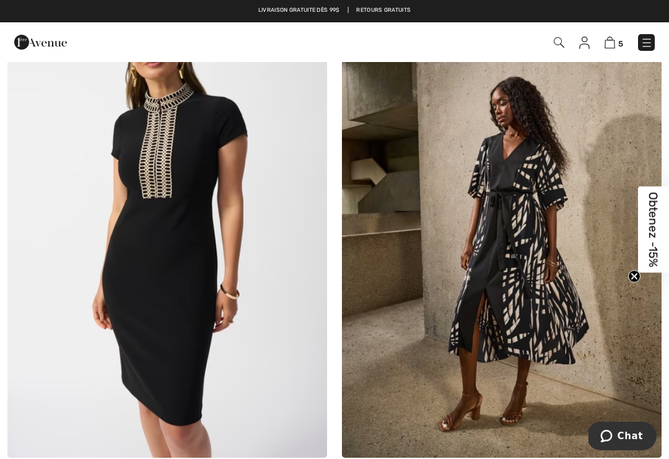
click at [152, 169] on img at bounding box center [167, 218] width 320 height 480
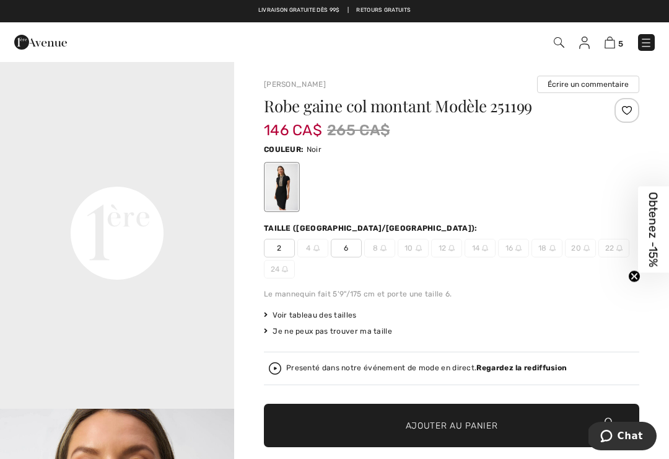
click at [351, 254] on span "6" at bounding box center [346, 248] width 31 height 19
click at [455, 422] on span "Ajouter au panier" at bounding box center [452, 425] width 92 height 13
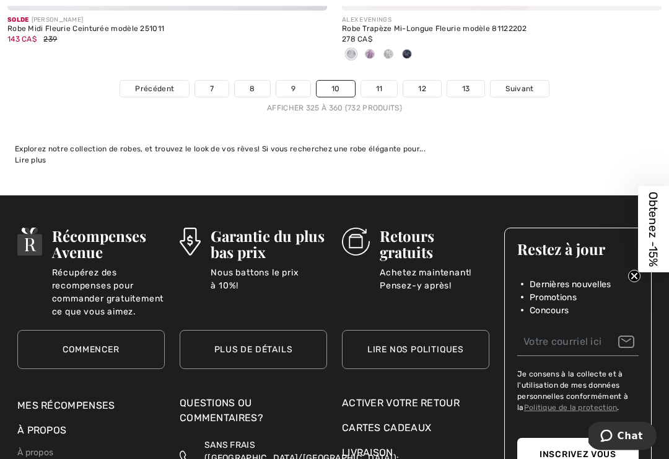
scroll to position [9959, 0]
click at [381, 81] on link "11" at bounding box center [379, 89] width 37 height 16
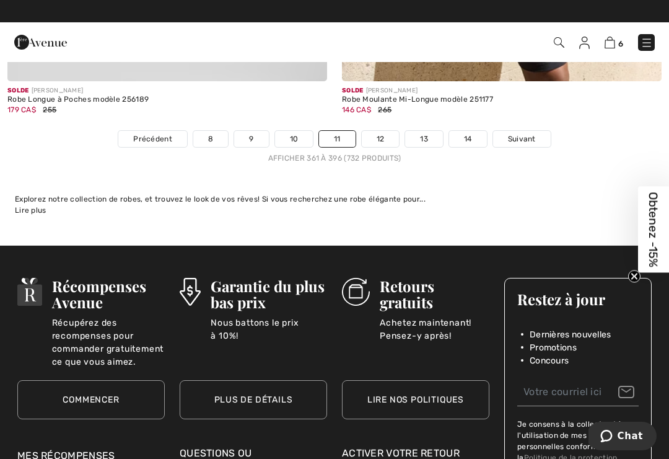
scroll to position [9924, 0]
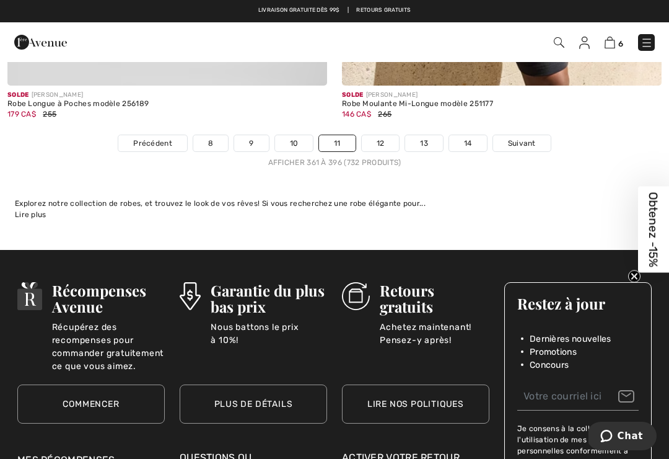
click at [385, 141] on link "12" at bounding box center [381, 143] width 38 height 16
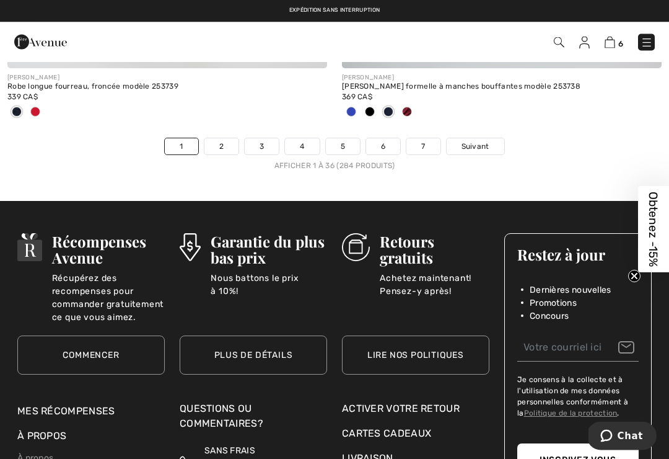
scroll to position [9994, 0]
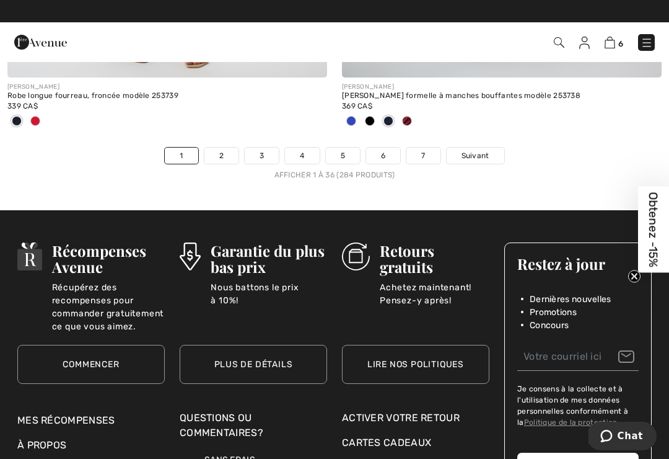
click at [418, 148] on link "7" at bounding box center [423, 156] width 33 height 16
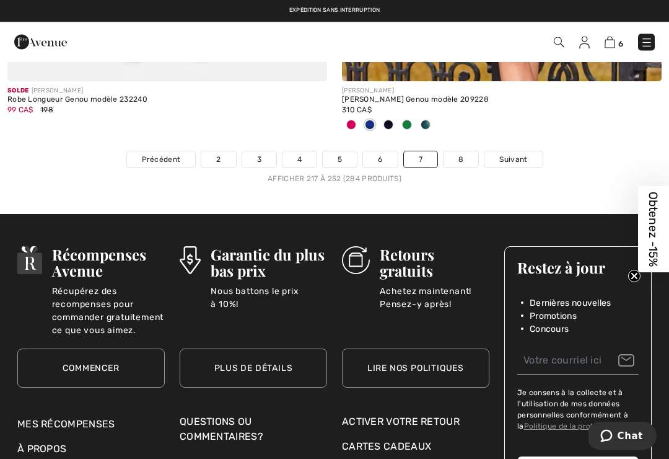
scroll to position [10069, 0]
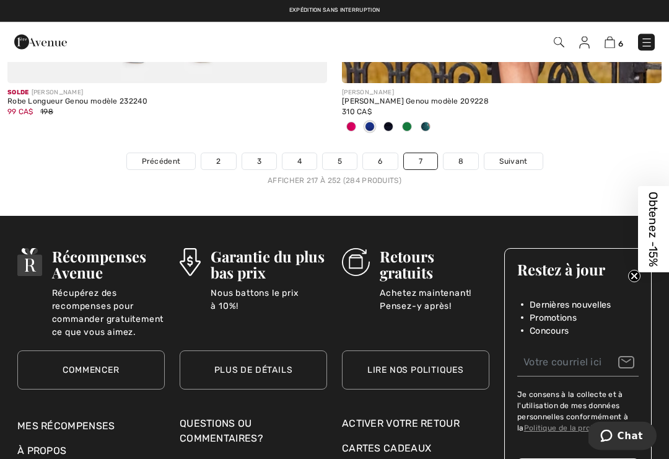
click at [457, 154] on link "8" at bounding box center [461, 162] width 35 height 16
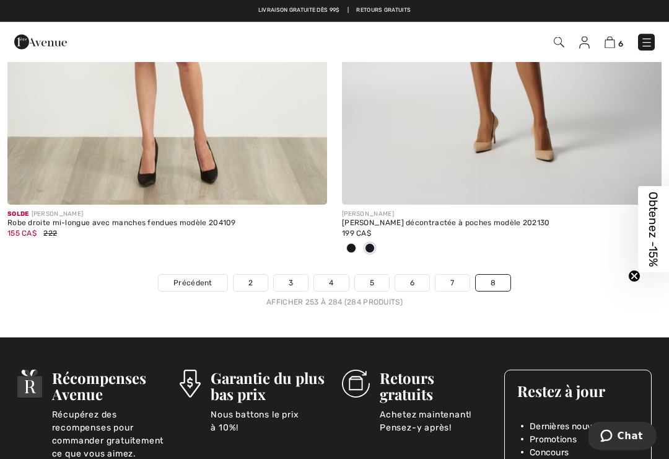
scroll to position [8758, 0]
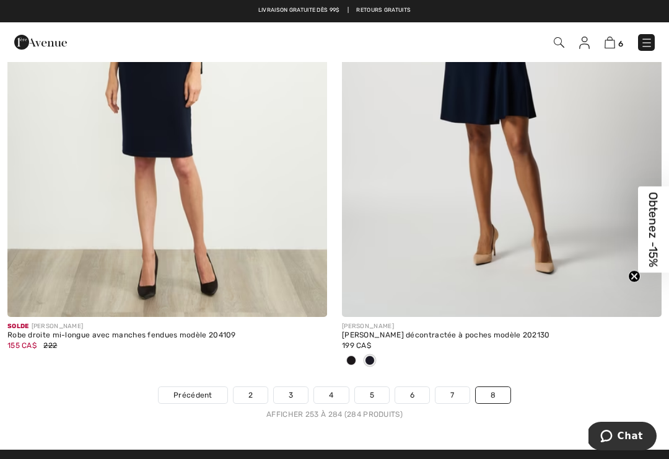
click at [611, 38] on img at bounding box center [610, 43] width 11 height 12
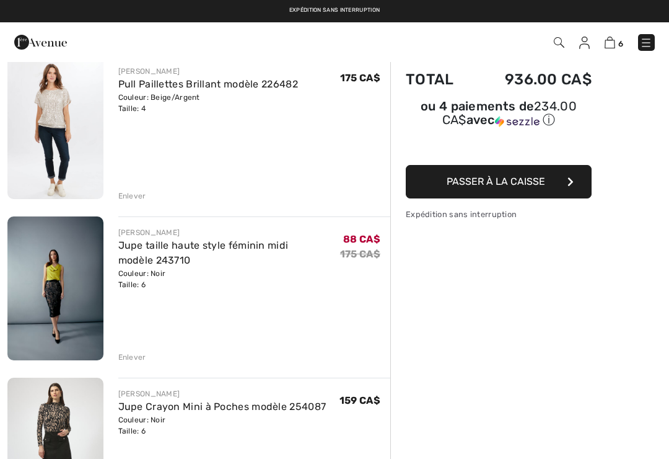
scroll to position [107, 0]
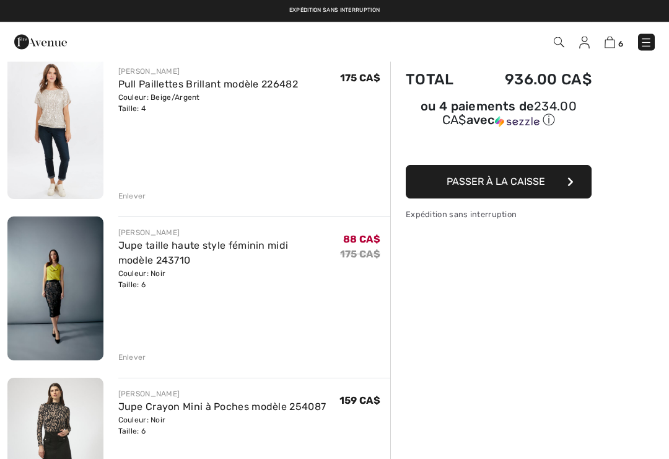
click at [51, 278] on img at bounding box center [55, 289] width 96 height 144
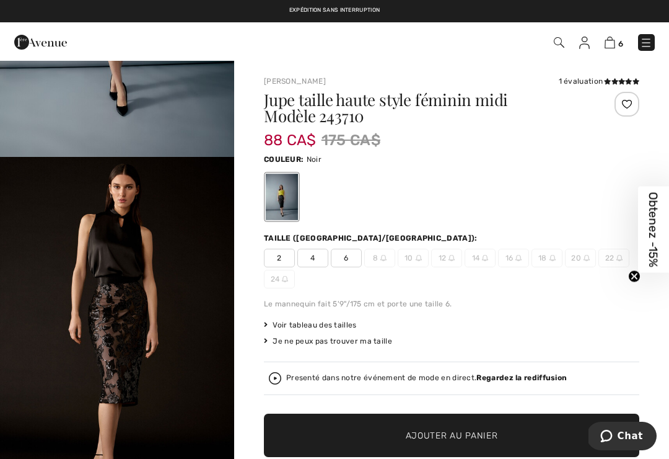
scroll to position [258, 0]
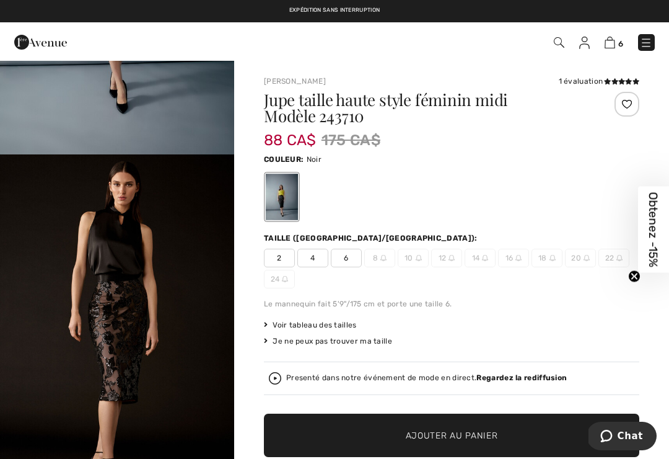
click at [120, 276] on img "2 / 6" at bounding box center [117, 329] width 234 height 351
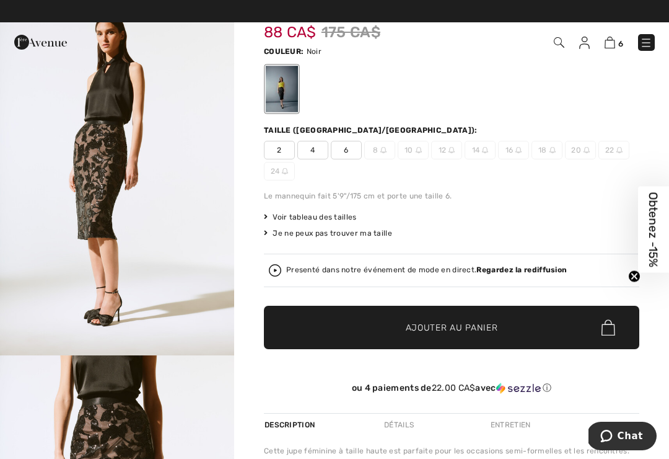
scroll to position [998, 0]
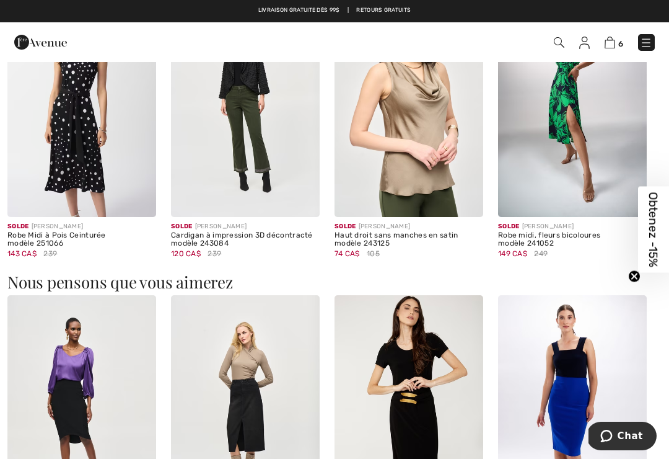
click at [430, 133] on img at bounding box center [409, 105] width 149 height 223
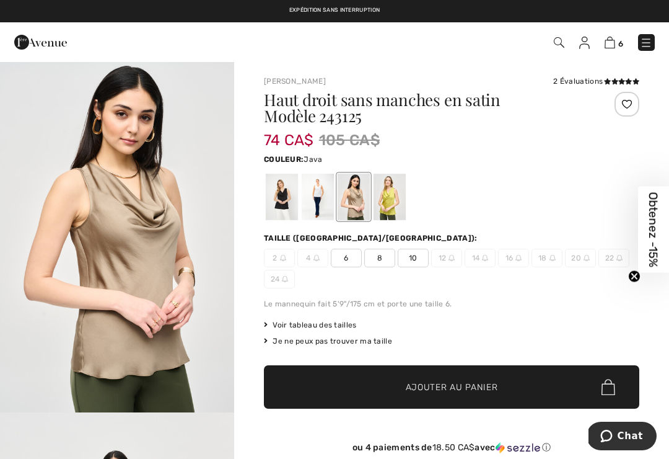
click at [283, 198] on div at bounding box center [282, 197] width 32 height 46
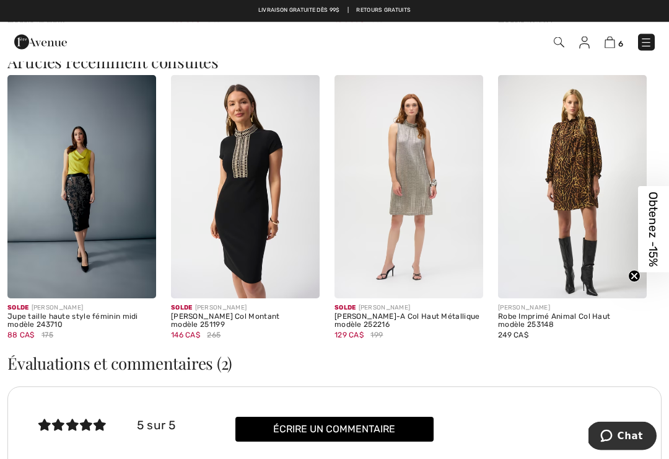
scroll to position [1335, 0]
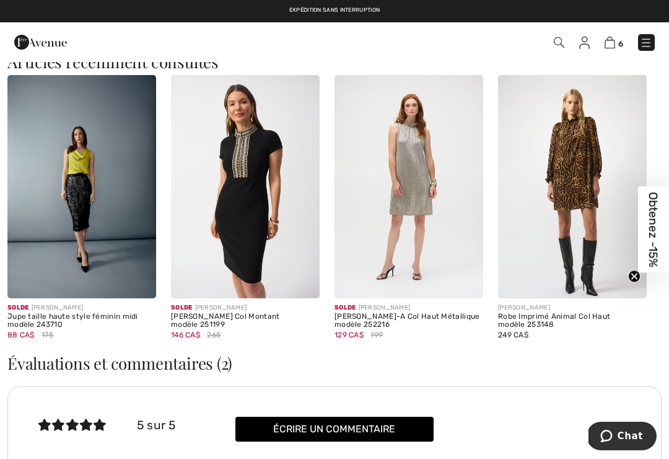
click at [100, 177] on img at bounding box center [81, 186] width 149 height 223
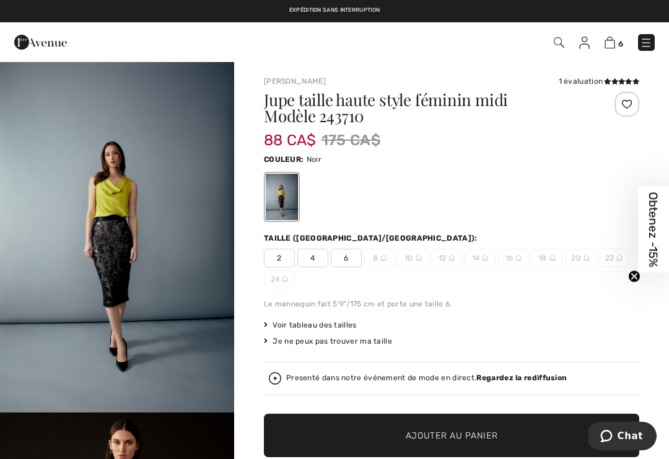
click at [125, 242] on img "1 / 6" at bounding box center [117, 236] width 234 height 351
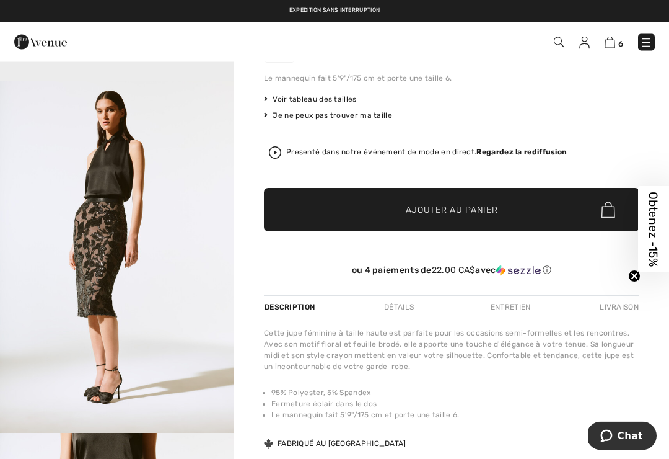
scroll to position [220, 0]
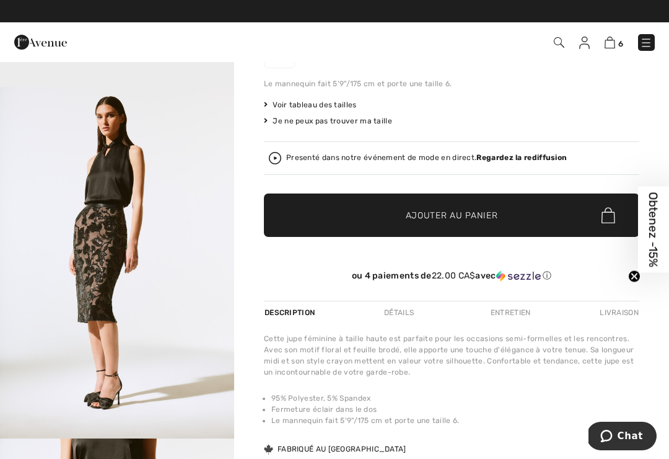
click at [280, 159] on img at bounding box center [275, 158] width 12 height 12
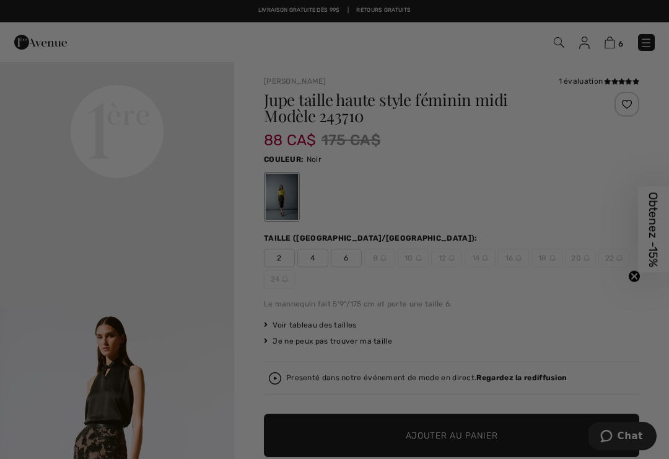
scroll to position [0, 0]
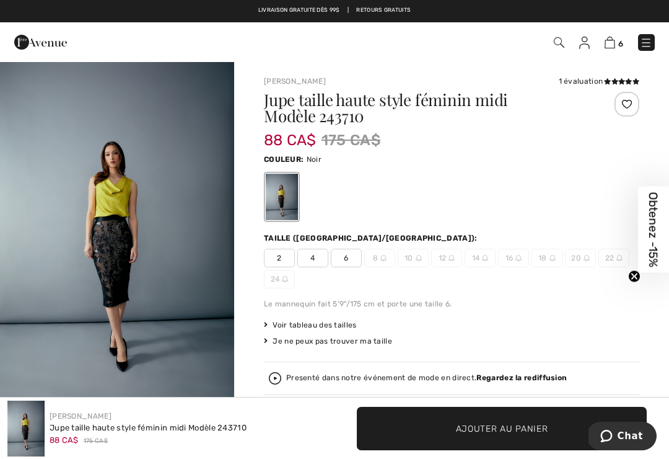
click at [613, 48] on img at bounding box center [610, 43] width 11 height 12
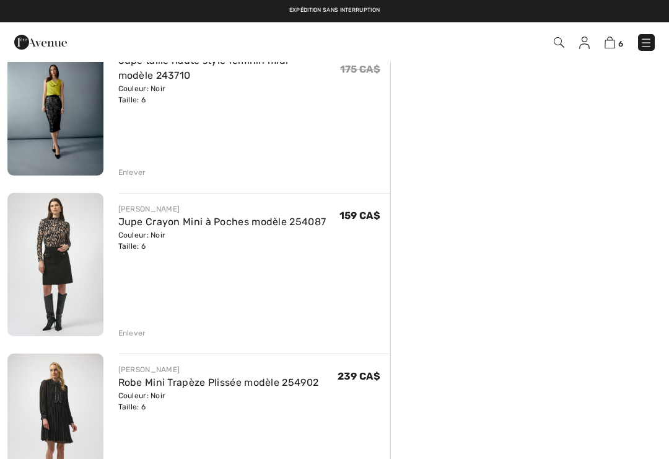
scroll to position [291, 0]
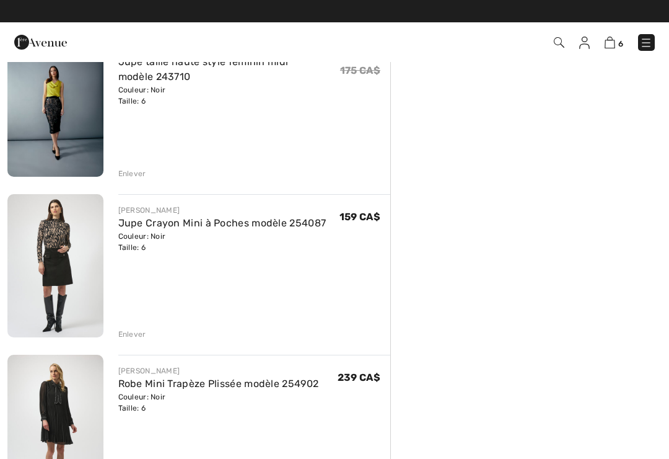
click at [199, 386] on link "Robe Mini Trapèze Plissée modèle 254902" at bounding box center [218, 384] width 201 height 12
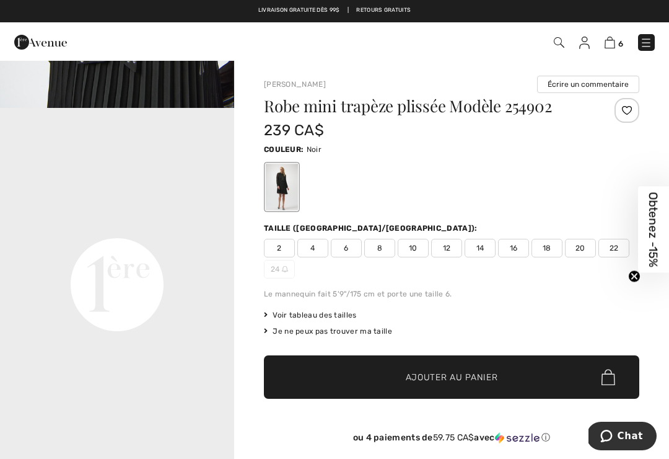
scroll to position [658, 0]
click at [136, 223] on video "Your browser does not support the video tag." at bounding box center [117, 163] width 234 height 117
